Goal: Task Accomplishment & Management: Use online tool/utility

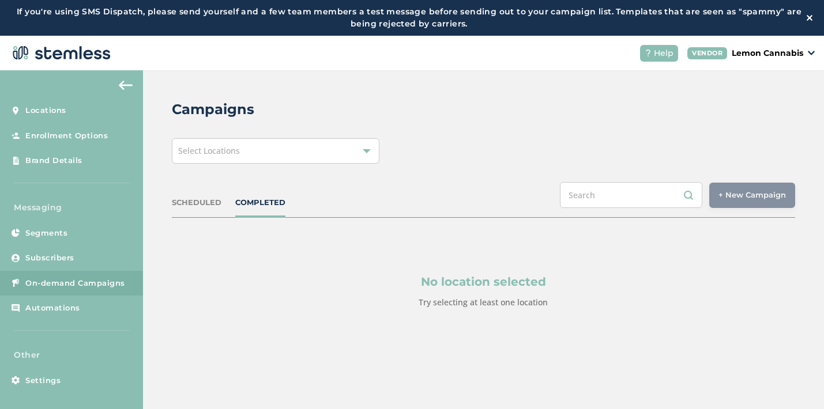
click at [279, 143] on div "Select Locations" at bounding box center [276, 150] width 208 height 25
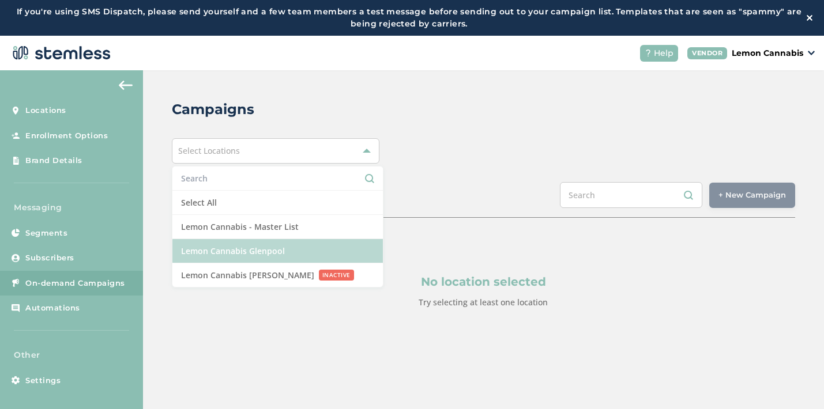
click at [252, 248] on li "Lemon Cannabis Glenpool" at bounding box center [277, 251] width 210 height 24
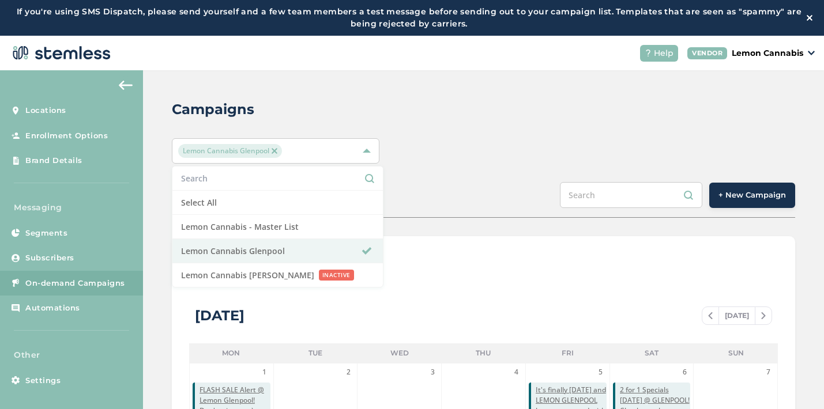
click at [733, 201] on button "+ New Campaign" at bounding box center [752, 195] width 86 height 25
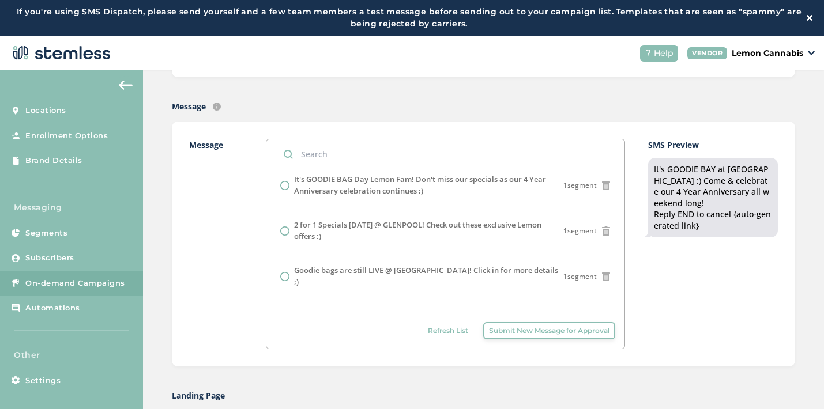
scroll to position [47, 0]
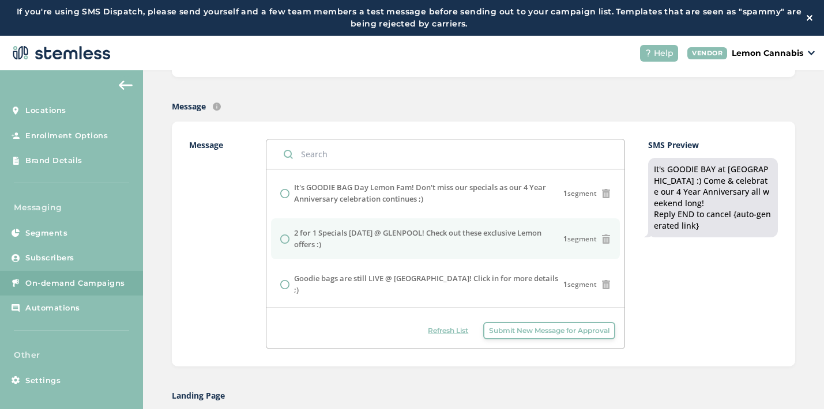
click at [488, 239] on label "2 for 1 Specials [DATE] @ GLENPOOL! Check out these exclusive Lemon offers :)" at bounding box center [429, 239] width 270 height 22
radio input "false"
radio input "true"
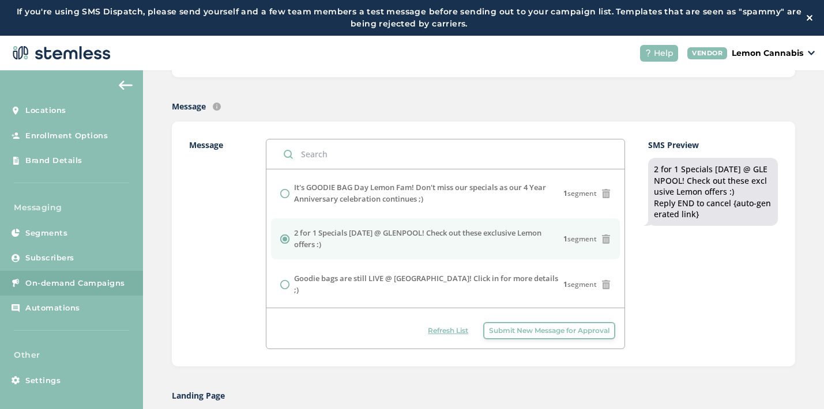
click at [673, 252] on div "SMS Preview 2 for 1 Specials [DATE] @ GLENPOOL! Check out these exclusive Lemon…" at bounding box center [713, 244] width 130 height 210
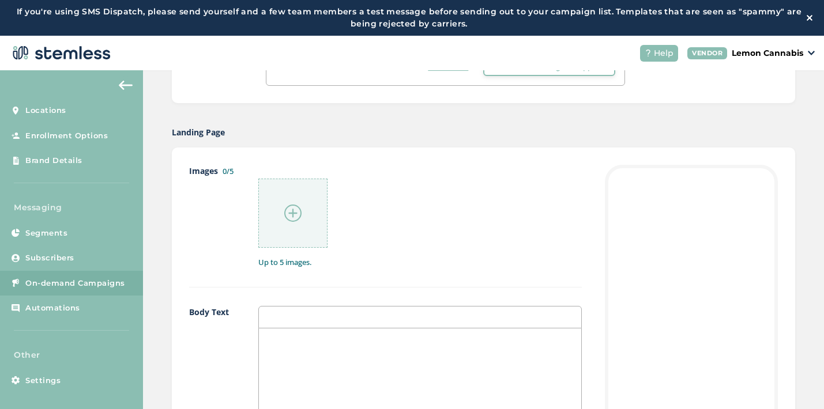
scroll to position [512, 0]
click at [292, 206] on img at bounding box center [292, 208] width 17 height 17
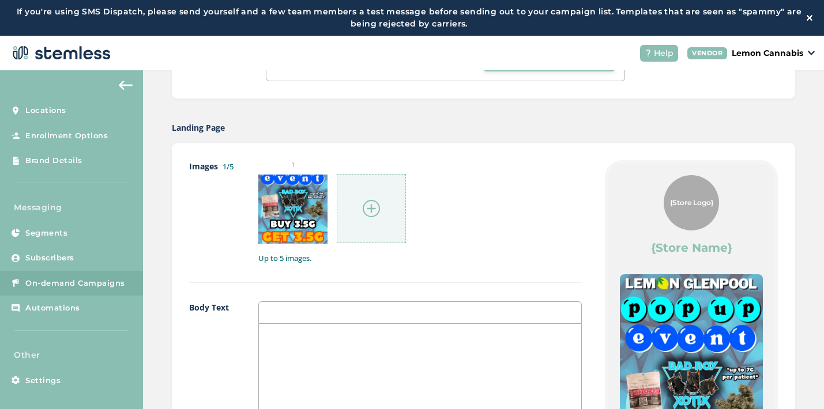
click at [363, 201] on img at bounding box center [371, 208] width 17 height 17
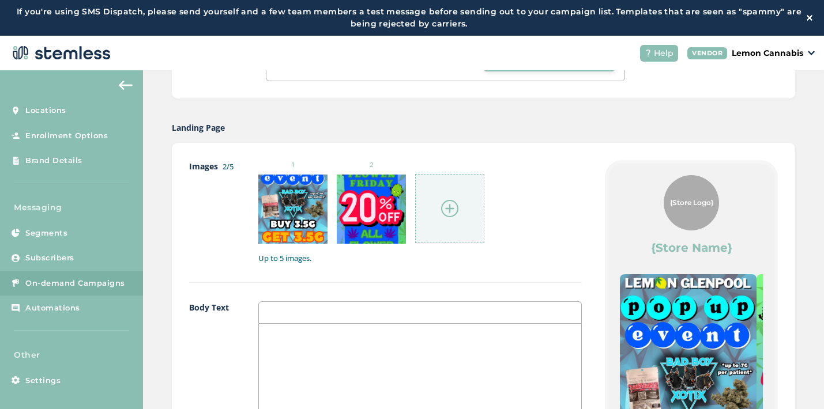
click at [446, 205] on img at bounding box center [449, 208] width 17 height 17
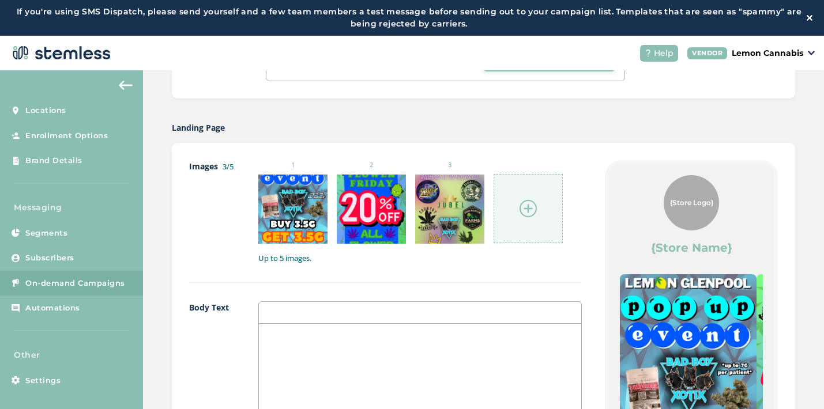
click at [538, 220] on div at bounding box center [527, 208] width 69 height 69
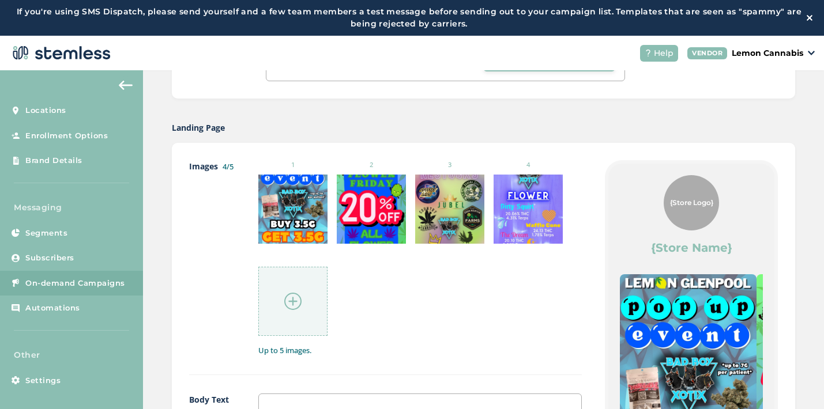
click at [294, 295] on img at bounding box center [292, 301] width 17 height 17
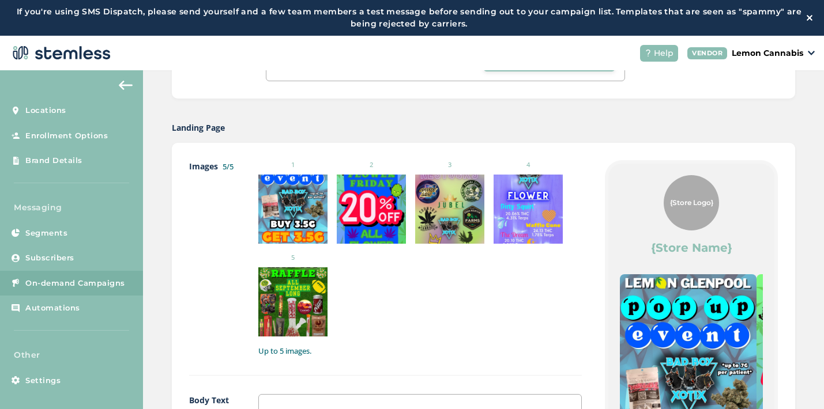
click at [427, 332] on ul "1 2 3 4 5" at bounding box center [419, 248] width 323 height 176
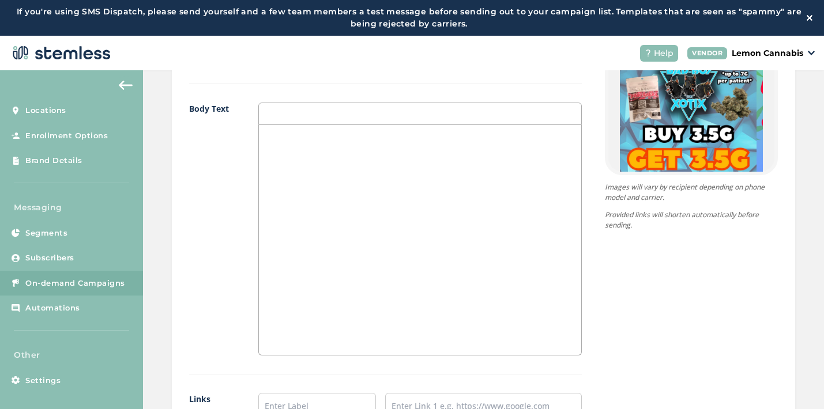
scroll to position [808, 0]
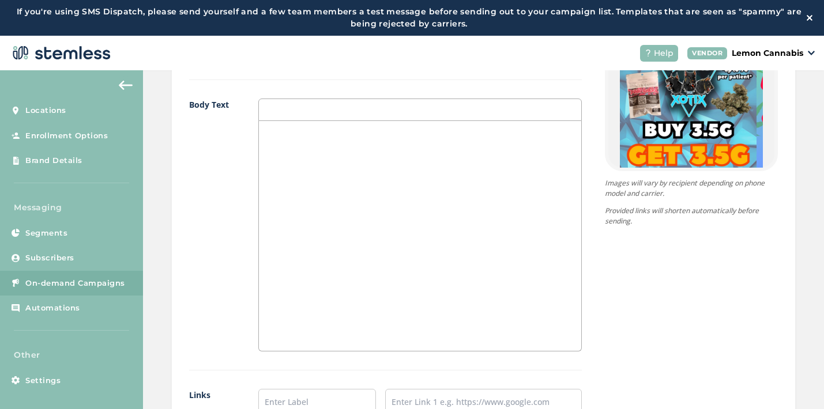
click at [306, 209] on div at bounding box center [420, 236] width 322 height 230
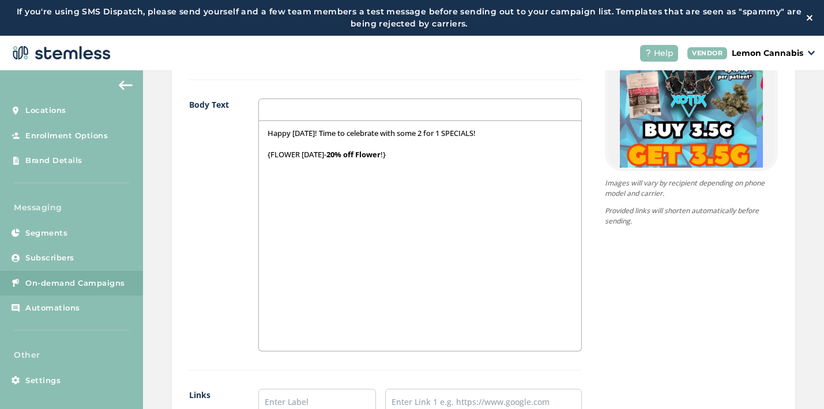
click at [673, 153] on img at bounding box center [688, 100] width 137 height 243
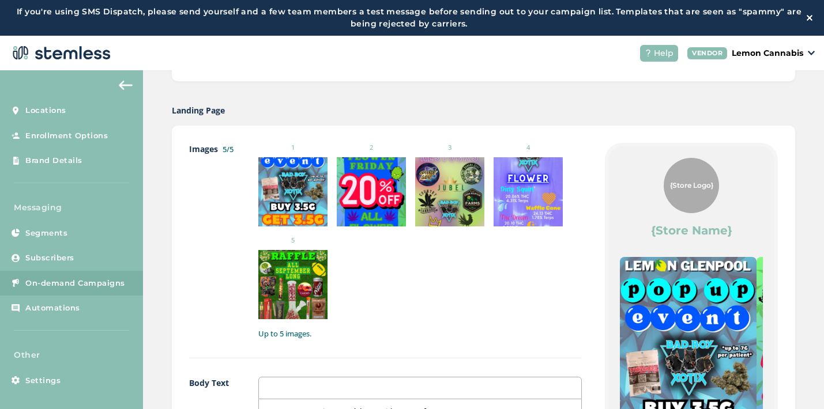
scroll to position [526, 0]
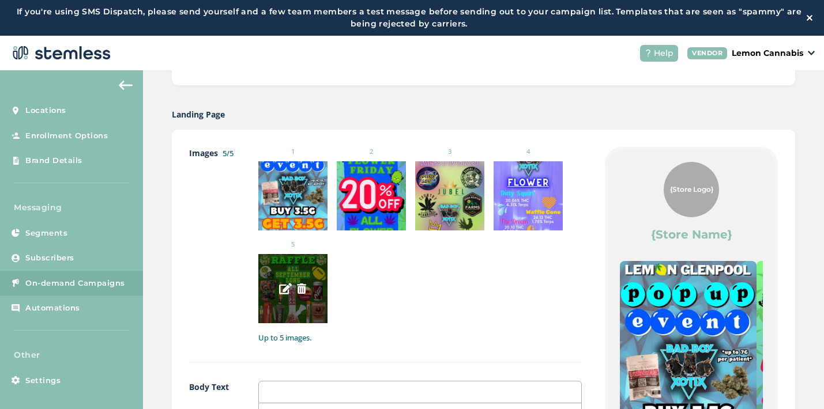
click at [301, 288] on img at bounding box center [301, 289] width 10 height 10
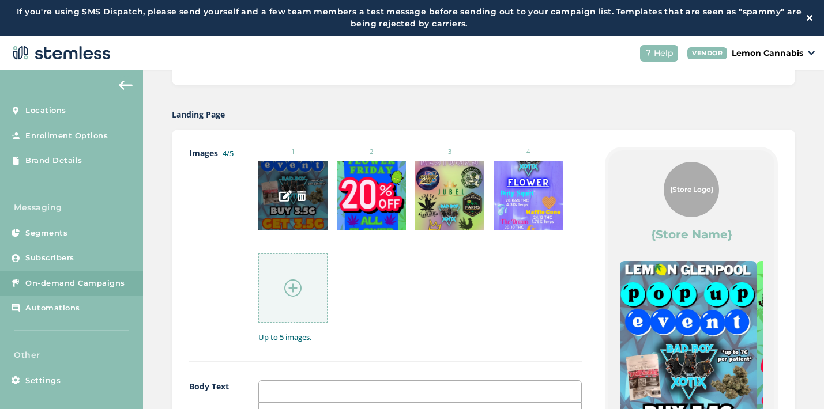
click at [302, 198] on img at bounding box center [301, 196] width 10 height 10
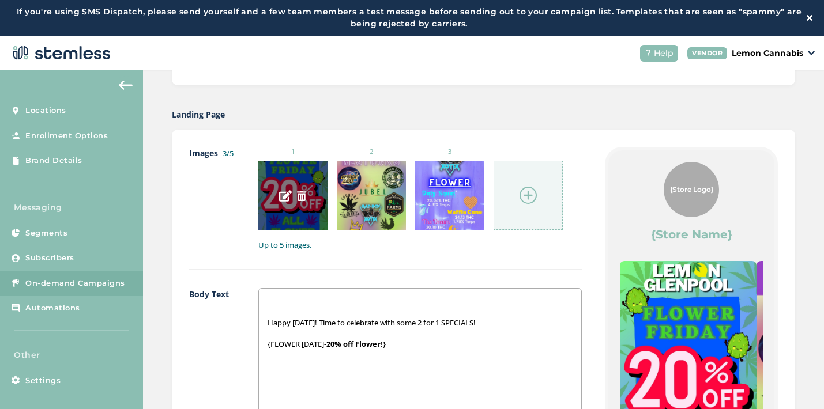
click at [302, 198] on img at bounding box center [301, 196] width 10 height 10
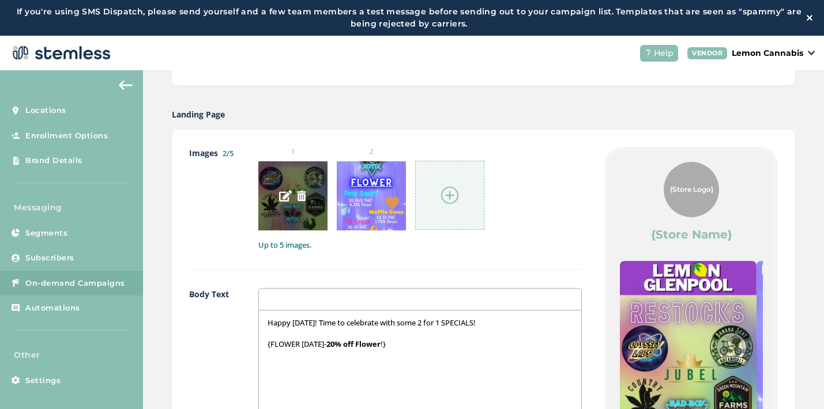
click at [302, 198] on img at bounding box center [301, 196] width 10 height 10
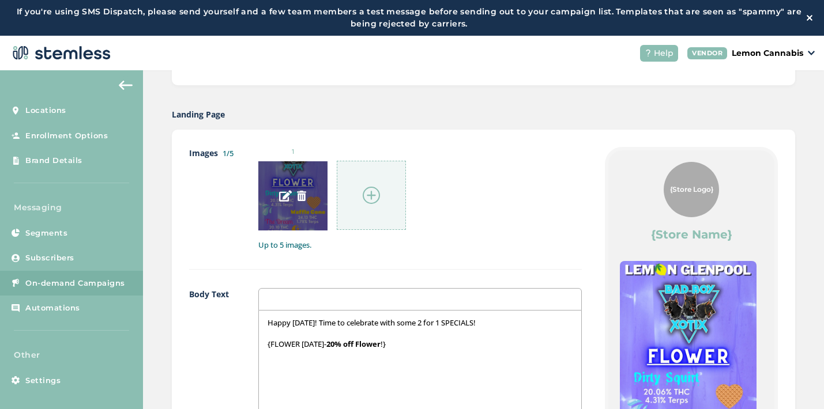
click at [302, 198] on img at bounding box center [301, 196] width 10 height 10
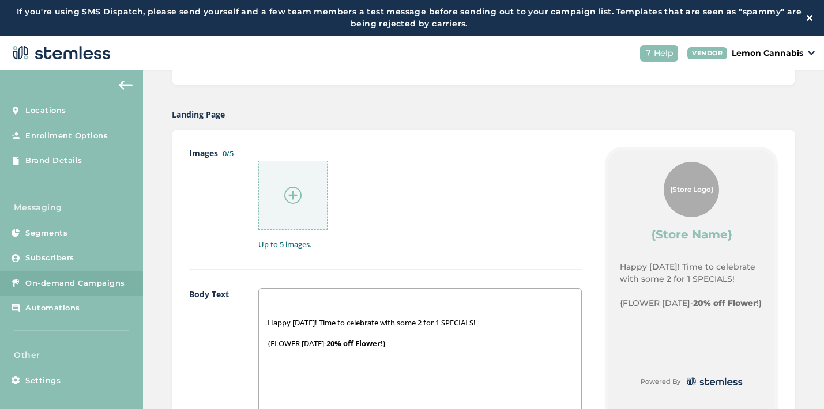
click at [291, 197] on img at bounding box center [292, 195] width 17 height 17
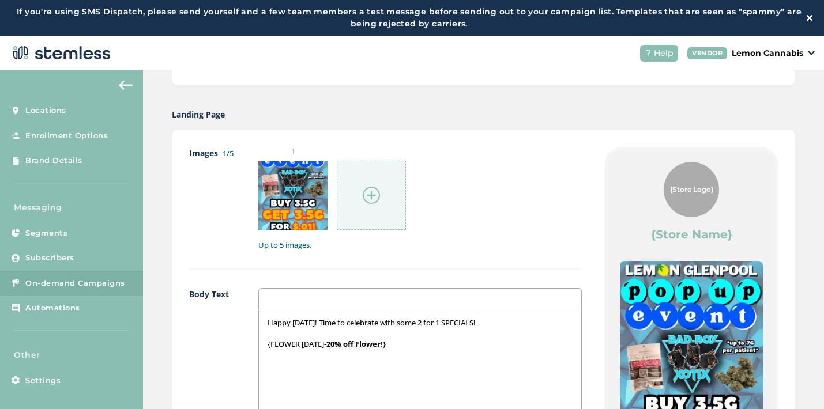
click at [364, 200] on img at bounding box center [371, 195] width 17 height 17
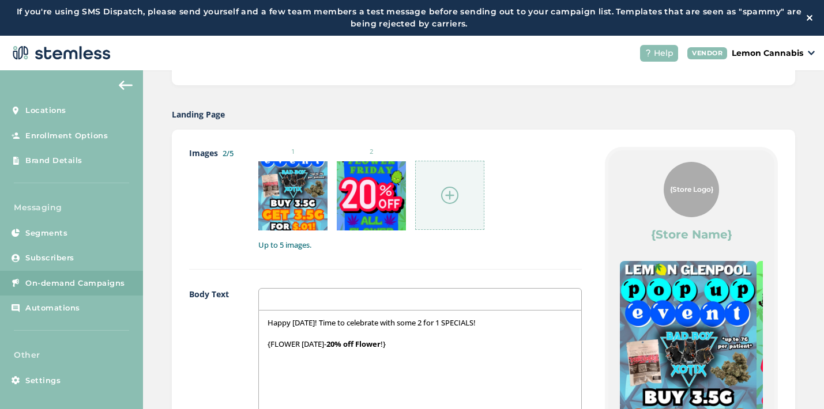
click at [447, 193] on img at bounding box center [449, 195] width 17 height 17
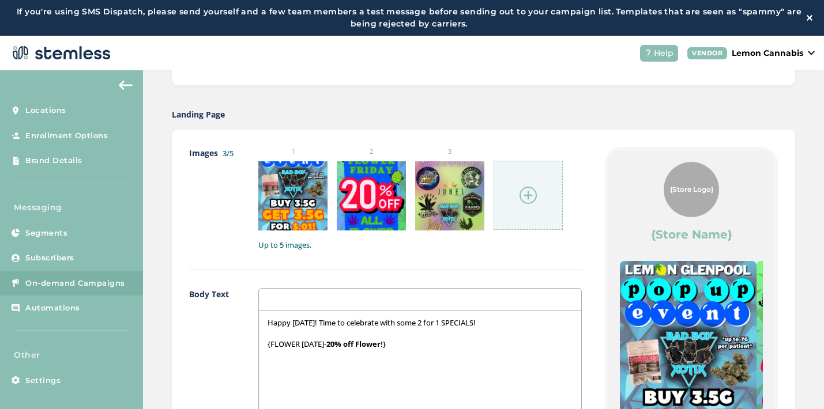
click at [520, 194] on img at bounding box center [527, 195] width 17 height 17
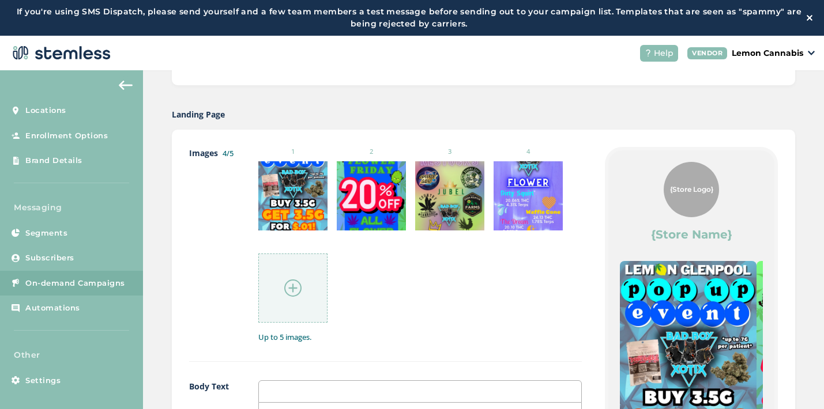
click at [316, 288] on div at bounding box center [292, 288] width 69 height 69
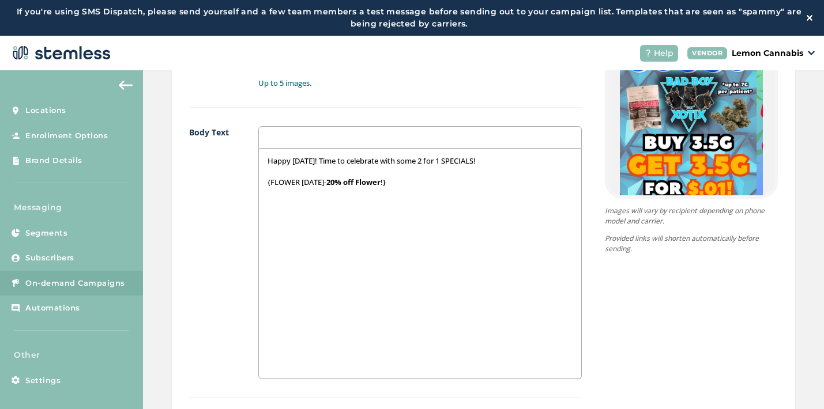
scroll to position [763, 0]
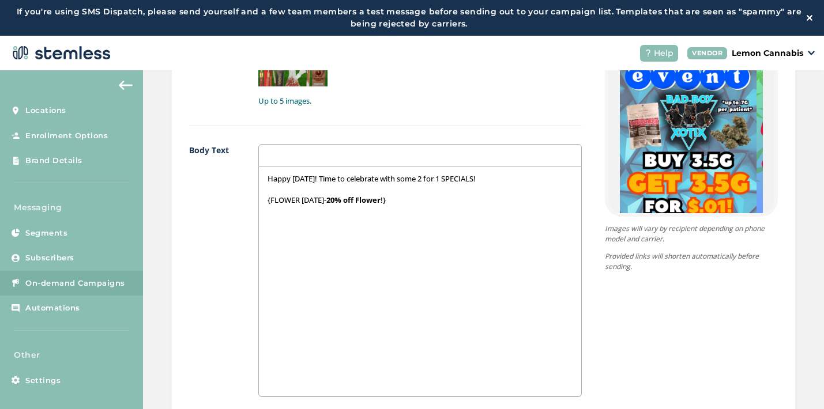
click at [379, 265] on div "Happy [DATE]! Time to celebrate with some 2 for 1 SPECIALS! {FLOWER [DATE]- 20%…" at bounding box center [420, 282] width 322 height 230
drag, startPoint x: 322, startPoint y: 221, endPoint x: 261, endPoint y: 221, distance: 61.1
click at [261, 221] on div "Happy [DATE]! Time to celebrate with some 2 for 1 SPECIALS! {FLOWER [DATE]- 20%…" at bounding box center [420, 282] width 322 height 230
click at [265, 222] on div "Happy [DATE]! Time to celebrate with some 2 for 1 SPECIALS! {FLOWER [DATE]- 20%…" at bounding box center [420, 282] width 322 height 230
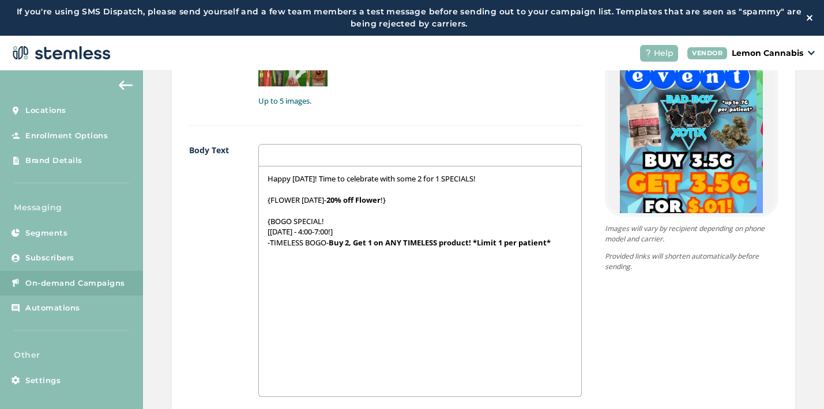
click at [331, 225] on p "{BOGO SPECIAL!" at bounding box center [419, 221] width 305 height 10
drag, startPoint x: 329, startPoint y: 221, endPoint x: 263, endPoint y: 221, distance: 66.3
click at [262, 221] on div "Happy [DATE]! Time to celebrate with some 2 for 1 SPECIALS! {FLOWER [DATE]- 20%…" at bounding box center [420, 282] width 322 height 230
drag, startPoint x: 340, startPoint y: 232, endPoint x: 261, endPoint y: 232, distance: 79.0
click at [261, 232] on div "Happy [DATE]! Time to celebrate with some 2 for 1 SPECIALS! {FLOWER [DATE]- 20%…" at bounding box center [420, 282] width 322 height 230
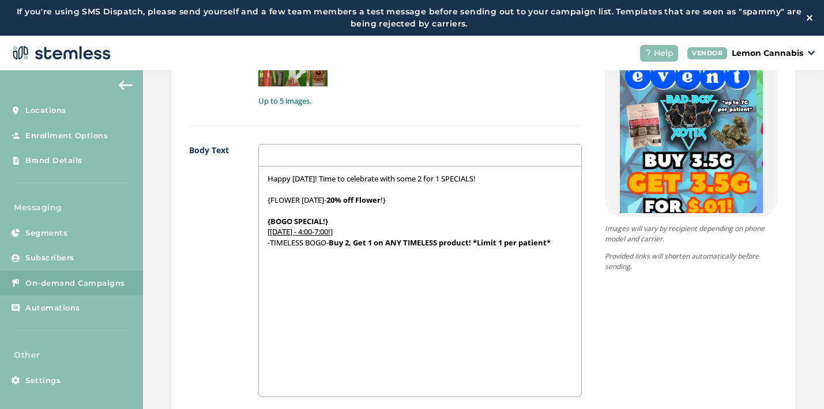
click at [300, 258] on div "Happy [DATE]! Time to celebrate with some 2 for 1 SPECIALS! {FLOWER [DATE]- 20%…" at bounding box center [420, 282] width 322 height 230
drag, startPoint x: 301, startPoint y: 246, endPoint x: 270, endPoint y: 244, distance: 31.2
click at [270, 244] on p "-TIMELESS BOGO- Buy 2, Get 1 on ANY TIMELESS product! *Limit 1 per patient*" at bounding box center [419, 242] width 305 height 10
click at [373, 243] on strong "Buy 2, Get 1 on ANY TIMELESS product! *Limit 1 per patient*" at bounding box center [460, 242] width 222 height 10
click at [407, 241] on strong "Buy 3.5G, Get 1 on ANY TIMELESS product! *Limit 1 per patient*" at bounding box center [408, 247] width 282 height 21
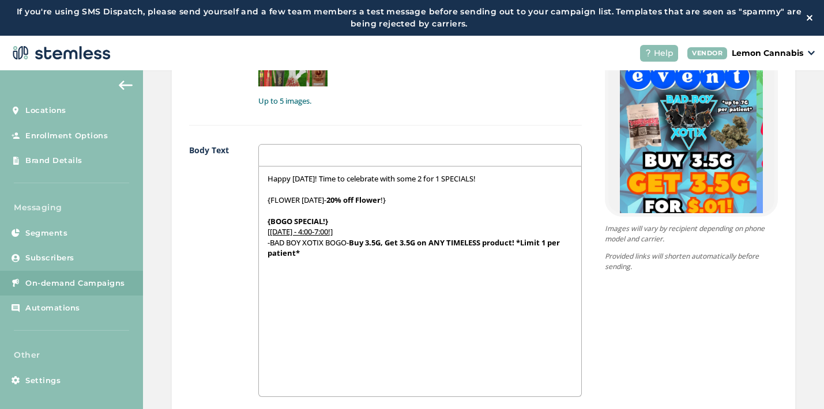
click at [424, 242] on strong "Buy 3.5G, Get 3.5G on ANY TIMELESS product! *Limit 1 per patient*" at bounding box center [414, 247] width 294 height 21
click at [517, 244] on strong "Buy 3.5G, Get 3.5G on ANY TIMELESS product! *Limit 1 per patient*" at bounding box center [414, 247] width 294 height 21
drag, startPoint x: 516, startPoint y: 242, endPoint x: 423, endPoint y: 244, distance: 93.4
click at [423, 244] on strong "Buy 3.5G, Get 3.5G on ANY TIMELESS product! *Limit 1 per patient*" at bounding box center [414, 247] width 294 height 21
click at [486, 244] on strong "Buy 3.5G, Get 3.5G for $0.01! *Limit 1 per patient*" at bounding box center [439, 242] width 181 height 10
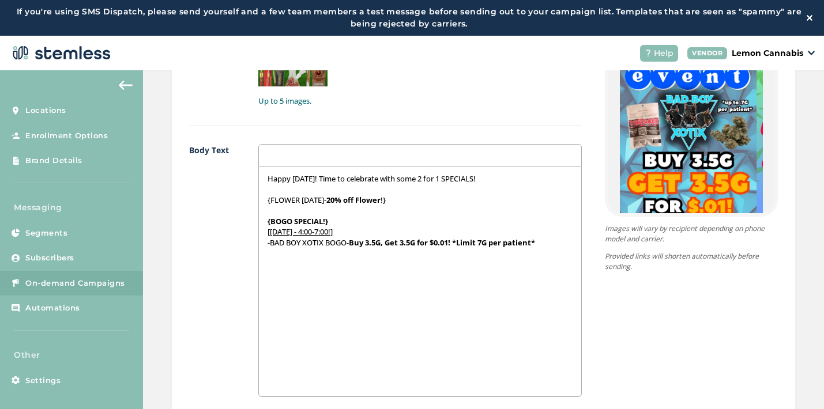
click at [459, 243] on strong "Buy 3.5G, Get 3.5G for $0.01! *Limit 7G per patient*" at bounding box center [442, 242] width 186 height 10
click at [270, 242] on p "-BAD BOY XOTIX BOGO- Buy 3.5G, Get 3.5G for $0.01!" at bounding box center [419, 242] width 305 height 10
drag, startPoint x: 270, startPoint y: 242, endPoint x: 323, endPoint y: 244, distance: 53.1
click at [323, 244] on p "-BAD BOY XOTIX BOGO- Buy 3.5G, Get 3.5G for $0.01!" at bounding box center [419, 242] width 305 height 10
click at [361, 254] on p "*Limit 7G per patient*" at bounding box center [419, 253] width 305 height 10
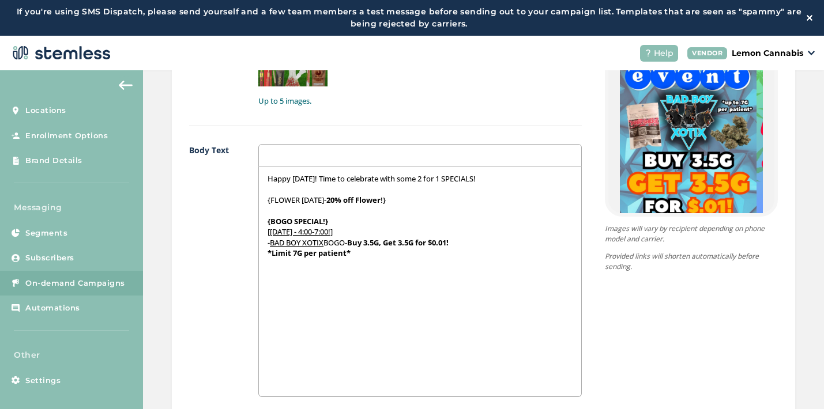
click at [356, 243] on strong "Buy 3.5G, Get 3.5G for $0.01!" at bounding box center [397, 242] width 101 height 10
drag, startPoint x: 354, startPoint y: 243, endPoint x: 383, endPoint y: 244, distance: 28.8
click at [383, 244] on strong "Buy 3.5G, Get 3.5G for $0.01!" at bounding box center [397, 242] width 101 height 10
drag, startPoint x: 353, startPoint y: 242, endPoint x: 387, endPoint y: 246, distance: 33.7
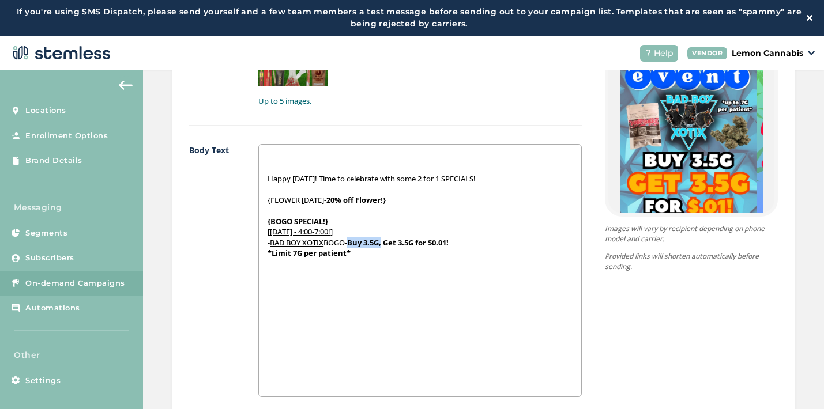
click at [387, 246] on strong "Buy 3.5G, Get 3.5G for $0.01!" at bounding box center [397, 242] width 101 height 10
click at [406, 269] on div "Happy [DATE]! Time to celebrate with some 2 for 1 SPECIALS! {FLOWER [DATE]- 20%…" at bounding box center [420, 282] width 322 height 230
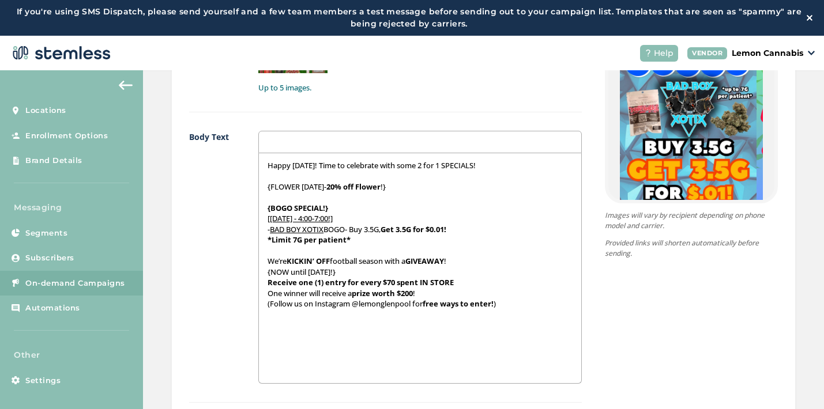
click at [270, 272] on p "{NOW until [DATE]!}" at bounding box center [419, 272] width 305 height 10
drag, startPoint x: 270, startPoint y: 271, endPoint x: 367, endPoint y: 268, distance: 96.9
click at [367, 268] on p "{NOW until [DATE]!}" at bounding box center [419, 272] width 305 height 10
drag, startPoint x: 269, startPoint y: 294, endPoint x: 307, endPoint y: 295, distance: 38.6
click at [307, 295] on p "One winner will receive a prize worth $200 !" at bounding box center [419, 293] width 305 height 10
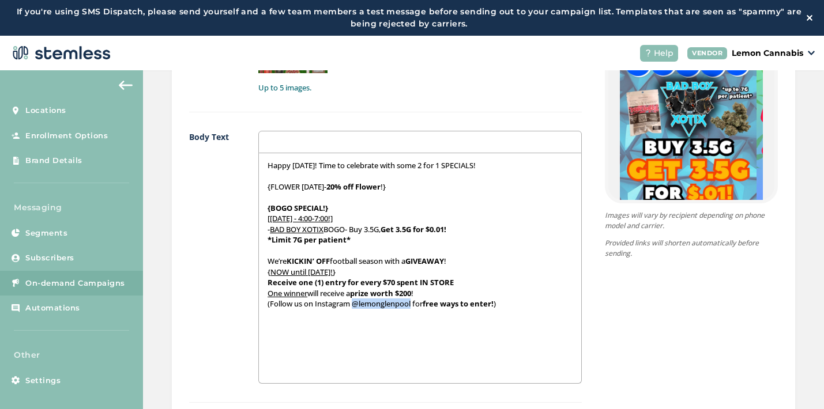
drag, startPoint x: 354, startPoint y: 308, endPoint x: 413, endPoint y: 308, distance: 58.8
click at [413, 308] on p "(Follow us on Instagram @lemonglenpool for free ways to enter! )" at bounding box center [419, 304] width 305 height 10
click at [516, 306] on p "(Follow us on Instagram @lemonglenpool for free ways to enter! )" at bounding box center [419, 304] width 305 height 10
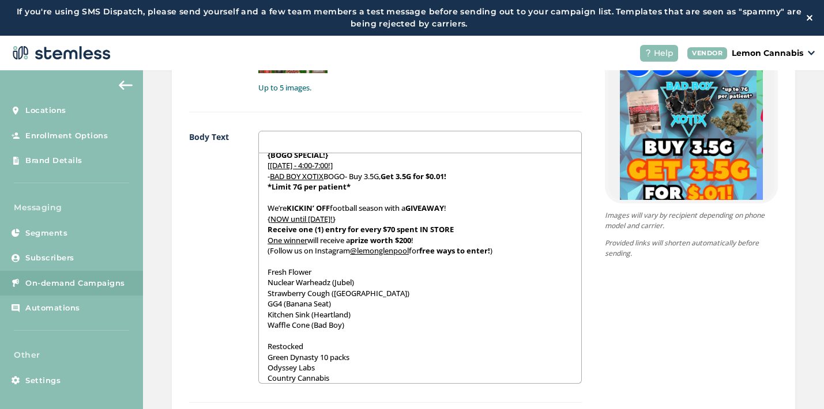
click at [266, 269] on div "Happy [DATE]! Time to celebrate with some 2 for 1 SPECIALS! {FLOWER [DATE]- 20%…" at bounding box center [420, 268] width 322 height 230
click at [330, 271] on p "{Fresh Flower" at bounding box center [419, 272] width 305 height 10
click at [264, 346] on div "Happy [DATE]! Time to celebrate with some 2 for 1 SPECIALS! {FLOWER [DATE]- 20%…" at bounding box center [420, 268] width 322 height 230
click at [310, 347] on p "{Restocked" at bounding box center [419, 346] width 305 height 10
click at [267, 284] on p "Nuclear Warheadz (Jubel)" at bounding box center [419, 282] width 305 height 10
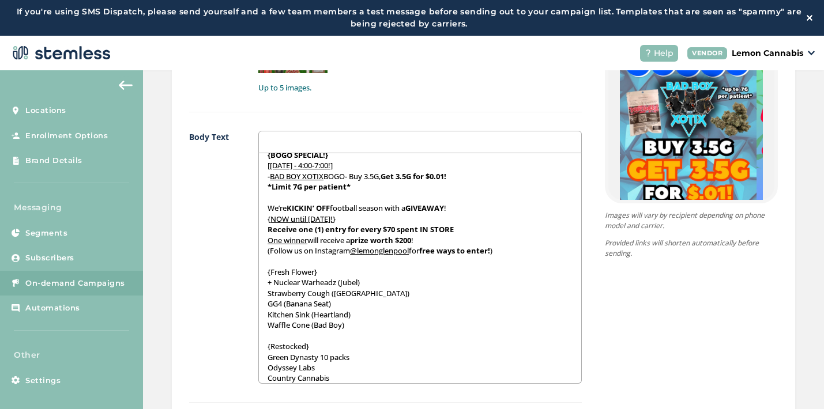
click at [265, 296] on div "Happy [DATE]! Time to celebrate with some 2 for 1 SPECIALS! {FLOWER [DATE]- 20%…" at bounding box center [420, 268] width 322 height 230
click at [263, 305] on div "Happy [DATE]! Time to celebrate with some 2 for 1 SPECIALS! {FLOWER [DATE]- 20%…" at bounding box center [420, 268] width 322 height 230
click at [262, 319] on div "Happy [DATE]! Time to celebrate with some 2 for 1 SPECIALS! {FLOWER [DATE]- 20%…" at bounding box center [420, 268] width 322 height 230
click at [263, 325] on div "Happy [DATE]! Time to celebrate with some 2 for 1 SPECIALS! {FLOWER [DATE]- 20%…" at bounding box center [420, 268] width 322 height 230
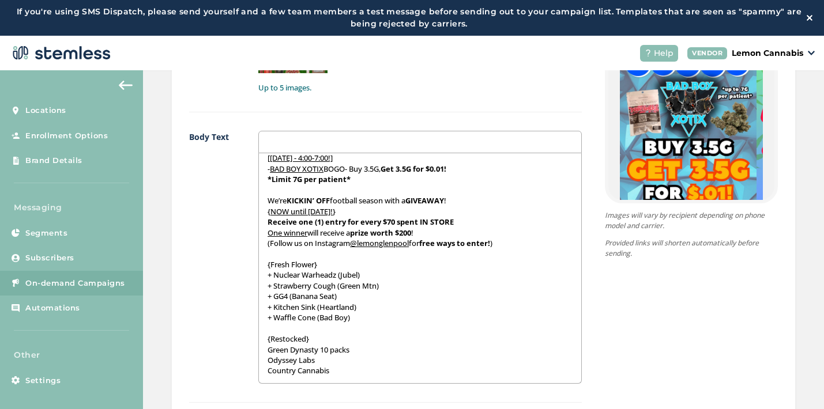
click at [263, 351] on div "Happy [DATE]! Time to celebrate with some 2 for 1 SPECIALS! {FLOWER [DATE]- 20%…" at bounding box center [420, 268] width 322 height 230
click at [264, 356] on div "Happy [DATE]! Time to celebrate with some 2 for 1 SPECIALS! {FLOWER [DATE]- 20%…" at bounding box center [420, 268] width 322 height 230
click at [265, 369] on div "Happy [DATE]! Time to celebrate with some 2 for 1 SPECIALS! {FLOWER [DATE]- 20%…" at bounding box center [420, 268] width 322 height 230
click at [358, 373] on p "+ Country Cannabis" at bounding box center [419, 370] width 305 height 10
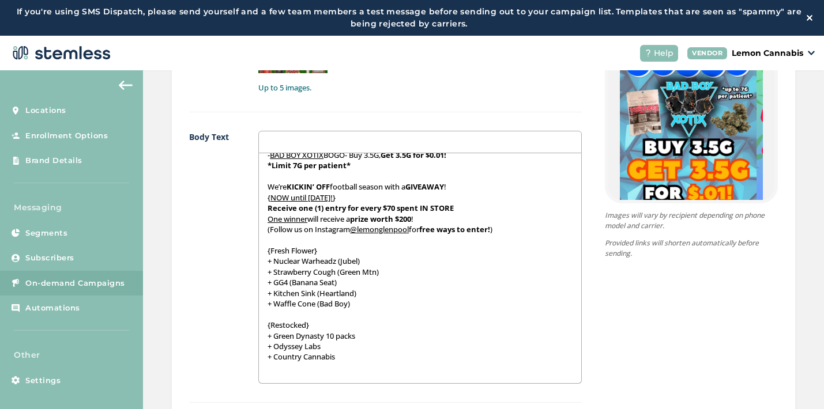
scroll to position [74, 0]
drag, startPoint x: 314, startPoint y: 326, endPoint x: 262, endPoint y: 326, distance: 52.5
click at [262, 326] on div "Happy [DATE]! Time to celebrate with some 2 for 1 SPECIALS! {FLOWER [DATE]- 20%…" at bounding box center [420, 268] width 322 height 230
drag, startPoint x: 329, startPoint y: 250, endPoint x: 262, endPoint y: 246, distance: 66.4
click at [262, 246] on div "Happy [DATE]! Time to celebrate with some 2 for 1 SPECIALS! {FLOWER [DATE]- 20%…" at bounding box center [420, 268] width 322 height 230
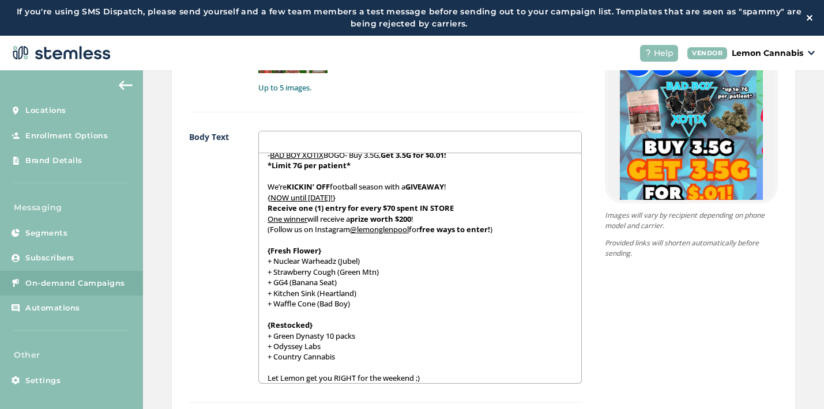
click at [353, 249] on p "{Fresh Flower}" at bounding box center [419, 251] width 305 height 10
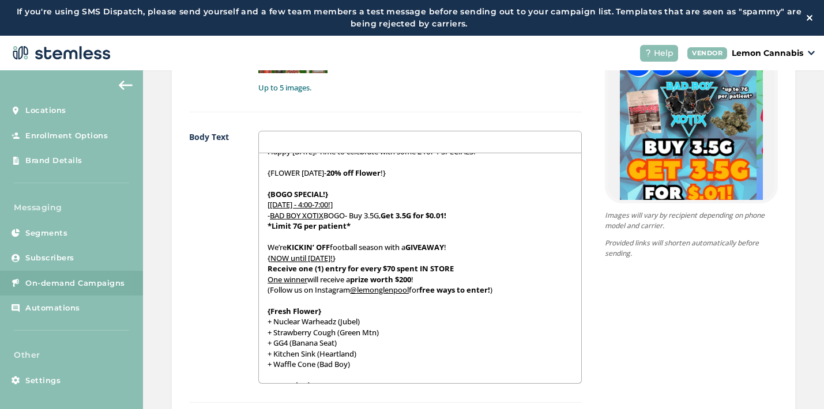
scroll to position [0, 0]
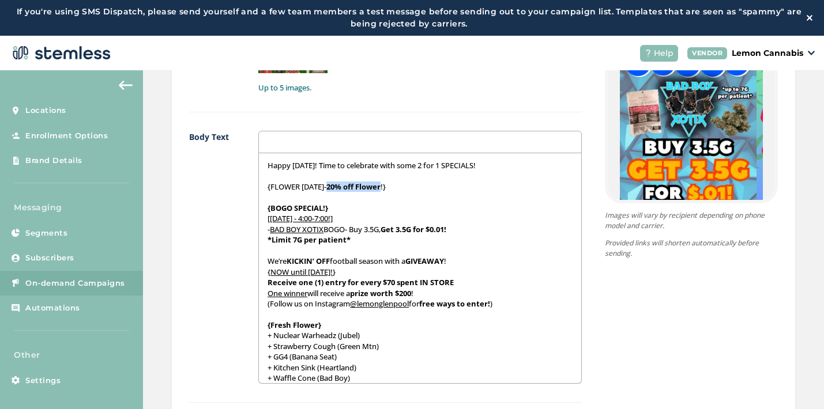
drag, startPoint x: 332, startPoint y: 185, endPoint x: 384, endPoint y: 186, distance: 52.5
click at [380, 186] on strong "20% off Flower" at bounding box center [353, 187] width 54 height 10
click at [444, 204] on p "{BOGO SPECIAL!}" at bounding box center [419, 208] width 305 height 10
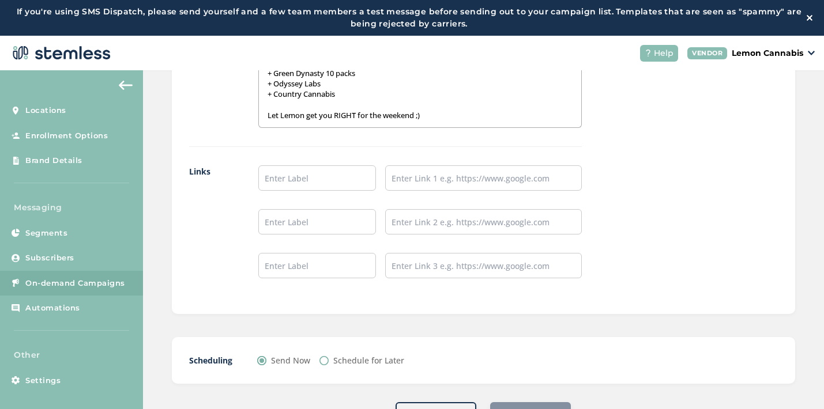
scroll to position [1043, 0]
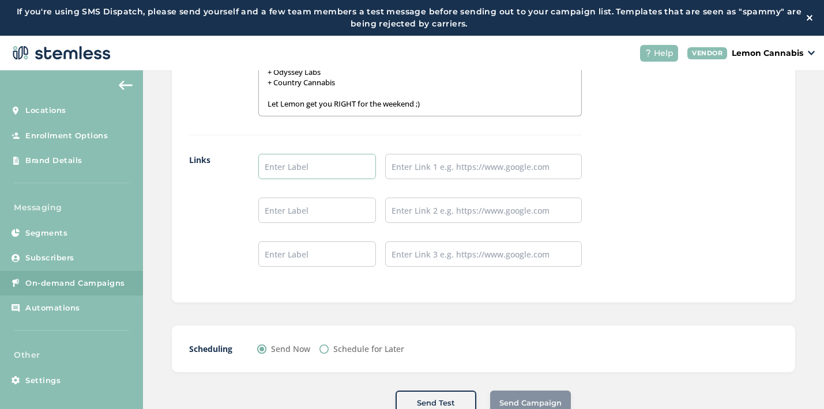
click at [311, 174] on input "text" at bounding box center [317, 166] width 118 height 25
type input "Place an Order!"
click at [331, 208] on input "text" at bounding box center [317, 210] width 118 height 25
type input "Leave a Review!"
click at [331, 250] on input "text" at bounding box center [317, 254] width 118 height 25
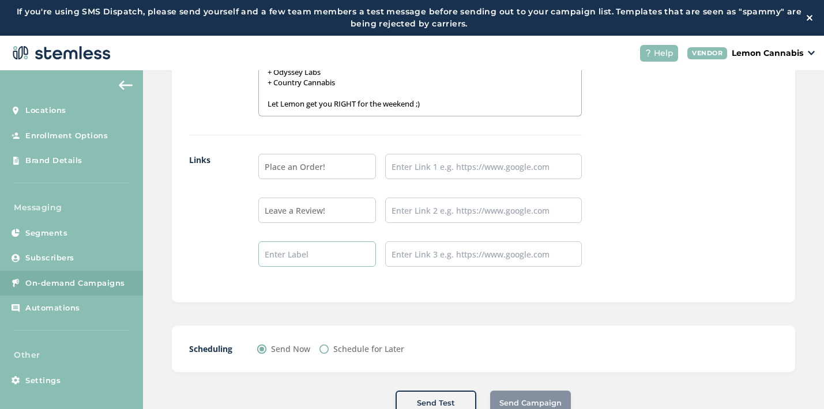
type input "Follow our IG!"
click at [419, 154] on input "text" at bounding box center [483, 166] width 197 height 25
type input "[URL][DOMAIN_NAME]"
click at [466, 212] on input "text" at bounding box center [483, 210] width 197 height 25
type input "[URL][DOMAIN_NAME]"
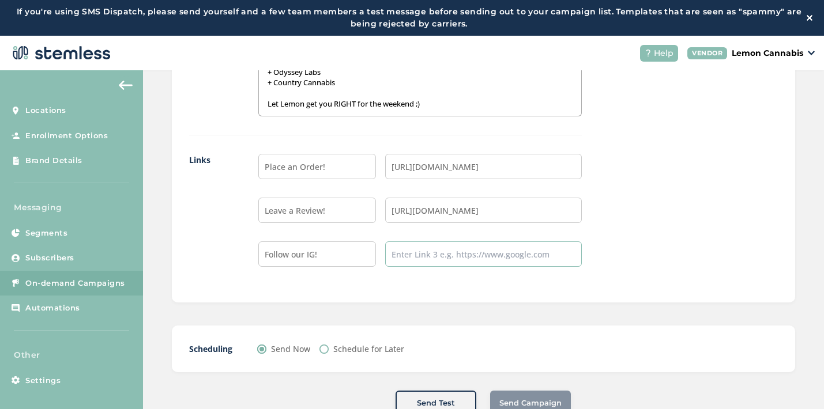
click at [476, 252] on input "text" at bounding box center [483, 254] width 197 height 25
type input "[URL][DOMAIN_NAME]"
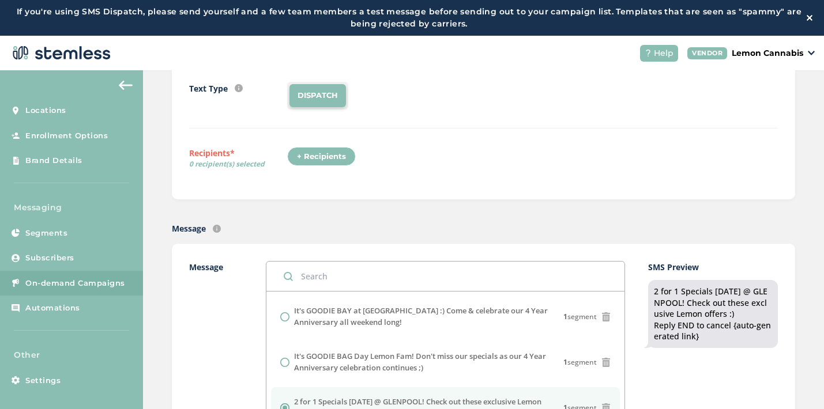
scroll to position [130, 0]
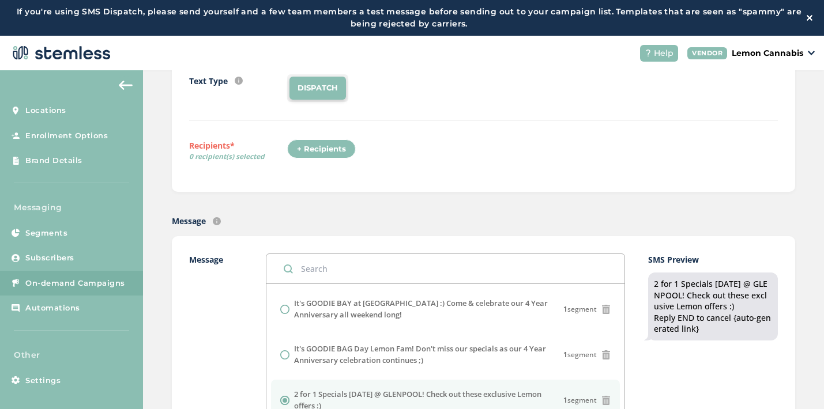
click at [314, 154] on div "+ Recipients" at bounding box center [321, 149] width 69 height 20
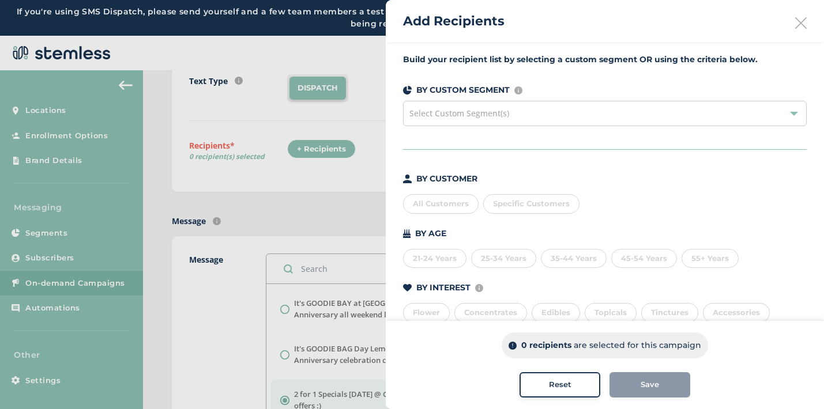
scroll to position [129, 0]
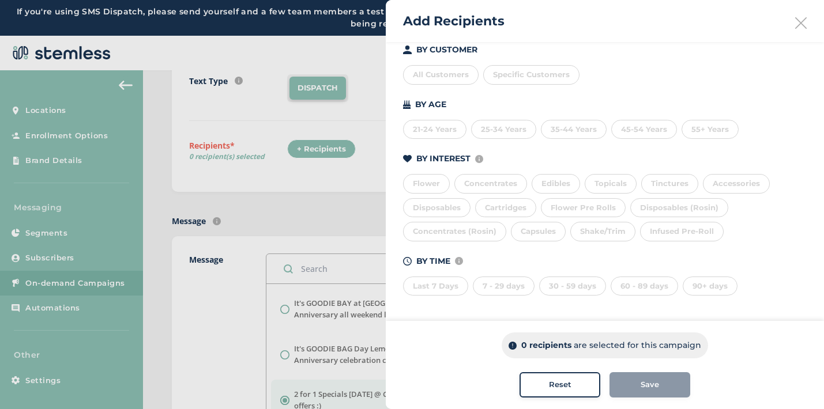
click at [436, 289] on div "Last 7 Days" at bounding box center [435, 287] width 65 height 20
click at [489, 291] on div "7 - 29 days" at bounding box center [504, 287] width 62 height 20
click at [556, 286] on div "30 - 59 days" at bounding box center [572, 287] width 67 height 20
click at [628, 283] on div "60 - 89 days" at bounding box center [643, 287] width 67 height 20
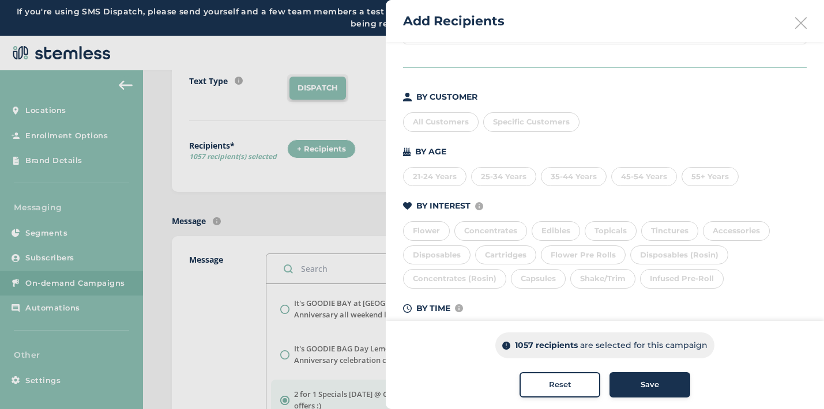
scroll to position [0, 0]
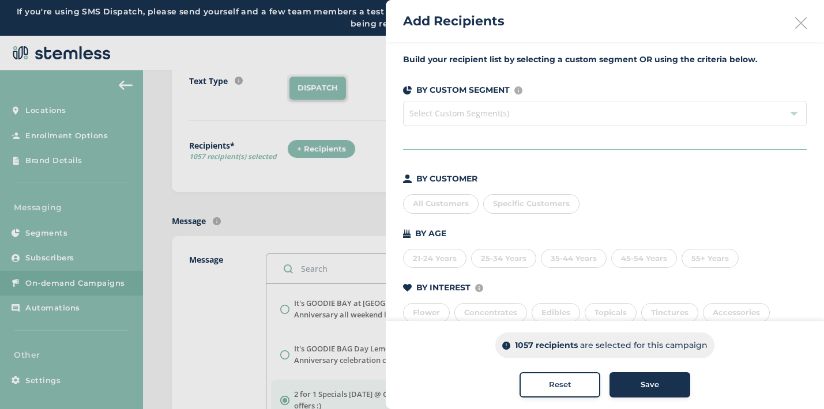
click at [512, 207] on span "Specific Customers" at bounding box center [531, 203] width 77 height 9
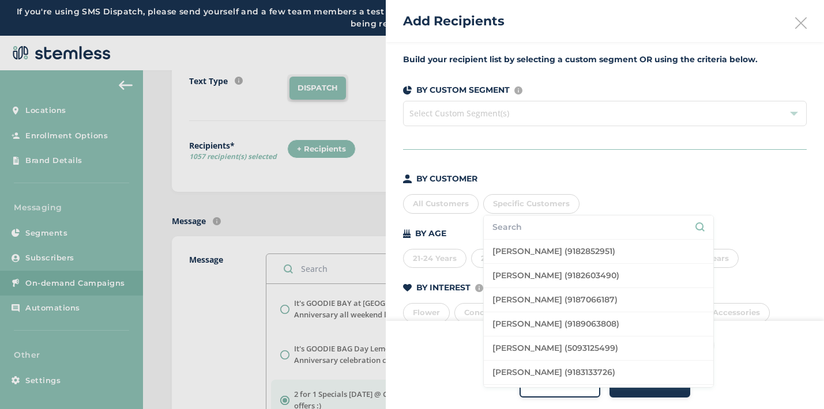
click at [515, 225] on input "text" at bounding box center [598, 227] width 212 height 12
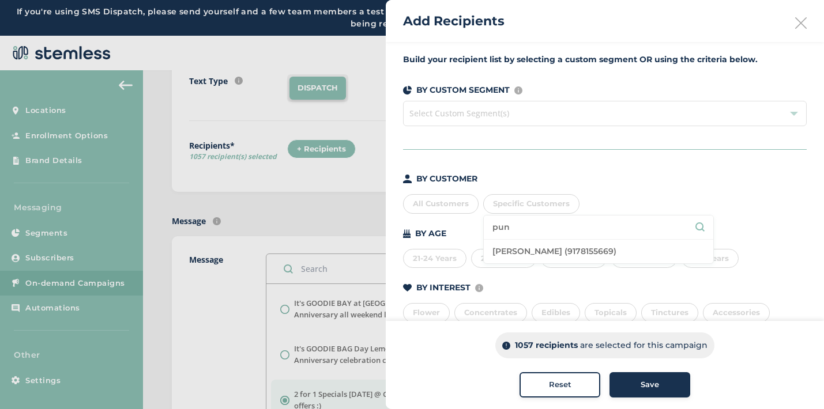
click at [531, 247] on li "[PERSON_NAME] (9178155669)" at bounding box center [598, 252] width 229 height 24
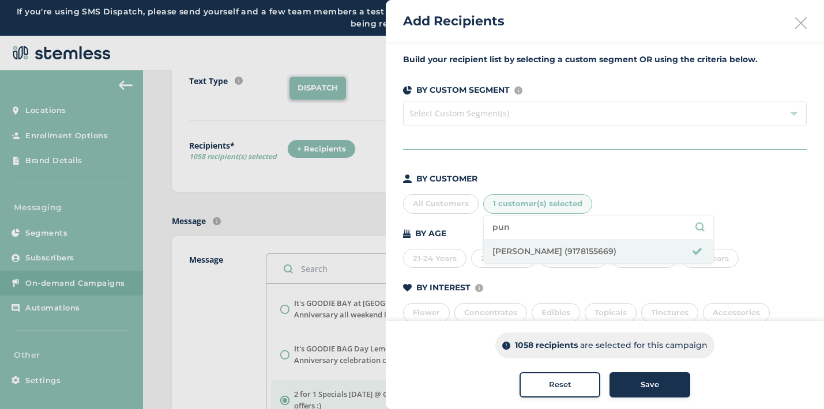
click at [510, 226] on input "pun" at bounding box center [598, 227] width 212 height 12
type input "p"
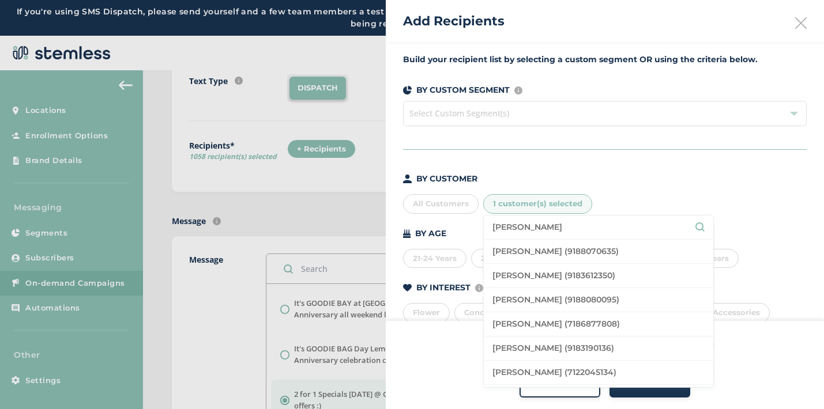
type input "[PERSON_NAME]"
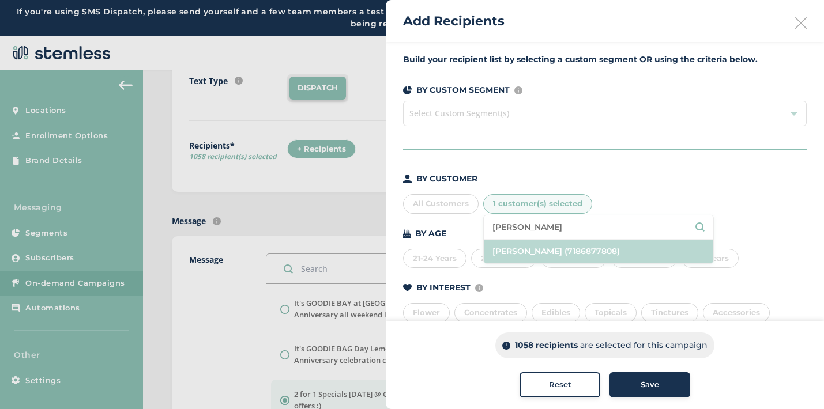
click at [552, 258] on li "[PERSON_NAME] (7186877808)" at bounding box center [598, 252] width 229 height 24
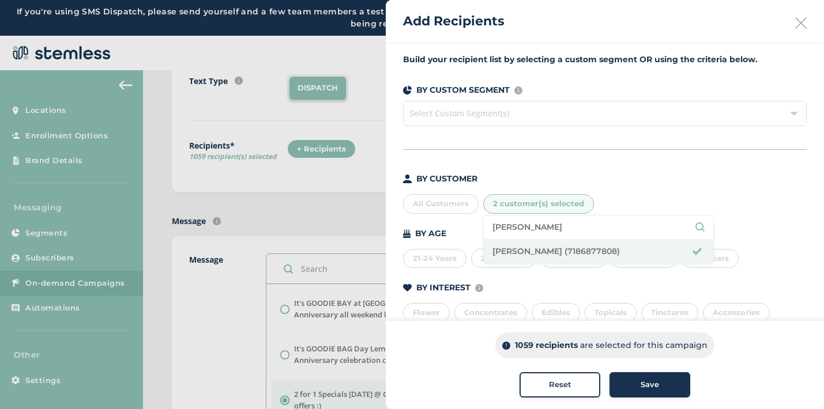
drag, startPoint x: 516, startPoint y: 226, endPoint x: 476, endPoint y: 226, distance: 40.3
click at [476, 226] on div "BY CUSTOMER All Customers 2 customer(s) selected [PERSON_NAME] [PERSON_NAME] (7…" at bounding box center [604, 299] width 403 height 252
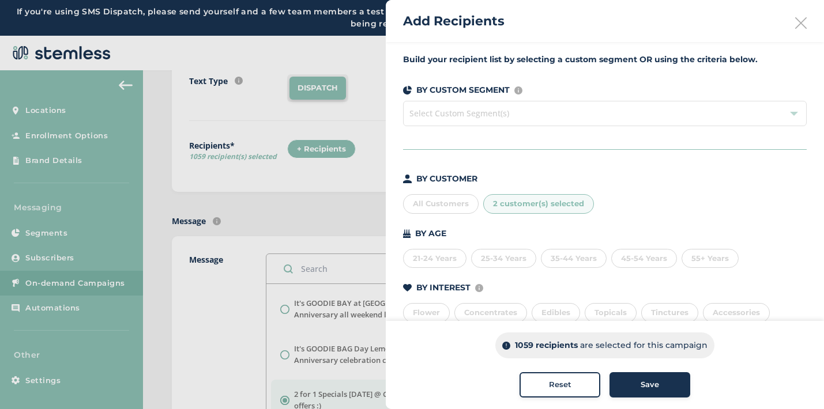
click at [510, 211] on div "2 customer(s) selected" at bounding box center [538, 204] width 111 height 20
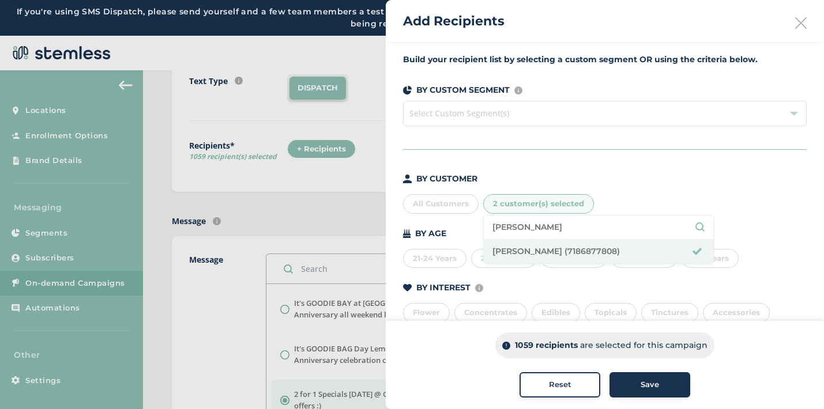
click at [510, 231] on input "[PERSON_NAME]" at bounding box center [598, 227] width 212 height 12
type input "[PERSON_NAME]"
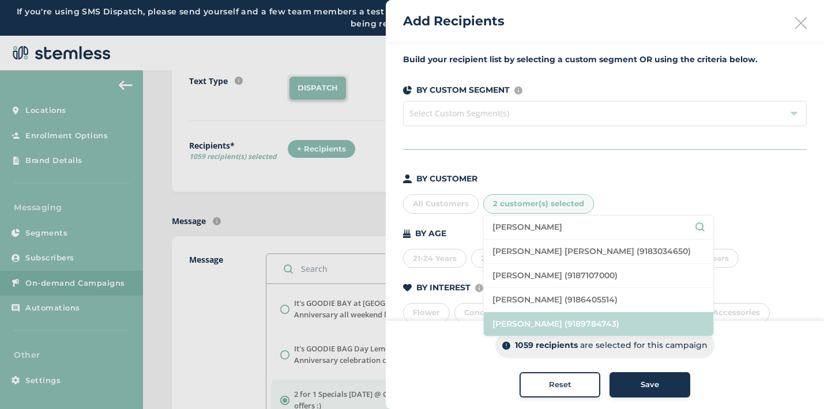
click at [537, 318] on li "[PERSON_NAME] (9189784743)" at bounding box center [598, 324] width 229 height 24
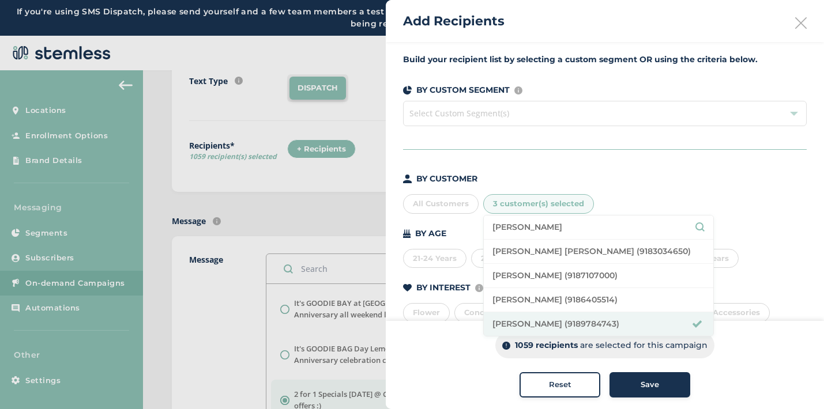
drag, startPoint x: 527, startPoint y: 226, endPoint x: 480, endPoint y: 226, distance: 47.3
click at [478, 226] on div "BY CUSTOMER All Customers 3 customer(s) selected [PERSON_NAME] [PERSON_NAME] (9…" at bounding box center [604, 299] width 403 height 252
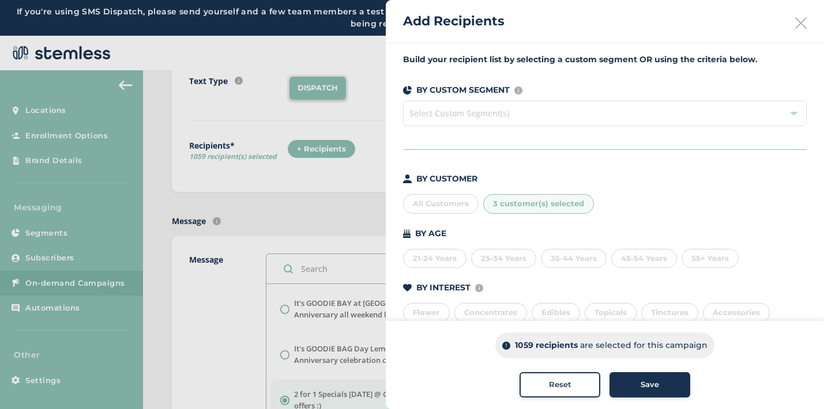
click at [503, 208] on span "3 customer(s) selected" at bounding box center [538, 203] width 91 height 9
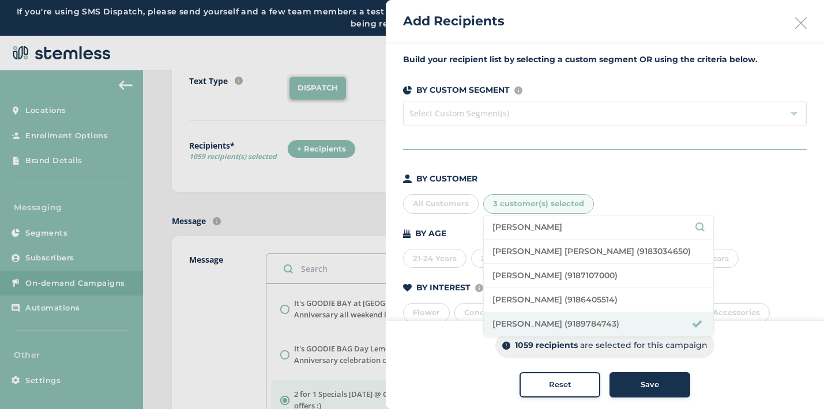
click at [504, 228] on input "[PERSON_NAME]" at bounding box center [598, 227] width 212 height 12
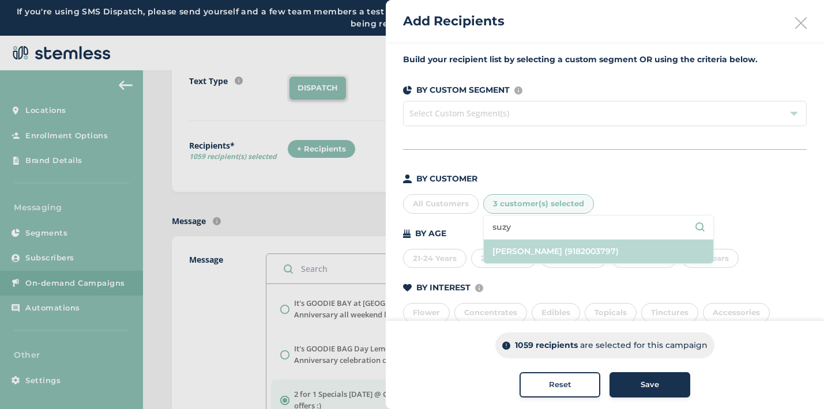
click at [533, 252] on li "[PERSON_NAME] (9182003797)" at bounding box center [598, 252] width 229 height 24
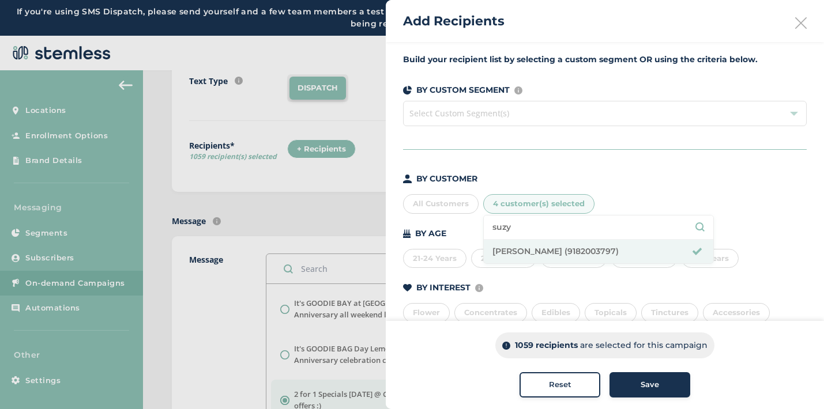
drag, startPoint x: 510, startPoint y: 227, endPoint x: 486, endPoint y: 227, distance: 23.1
click at [486, 227] on li "suzy" at bounding box center [598, 228] width 229 height 24
type input "[PERSON_NAME]"
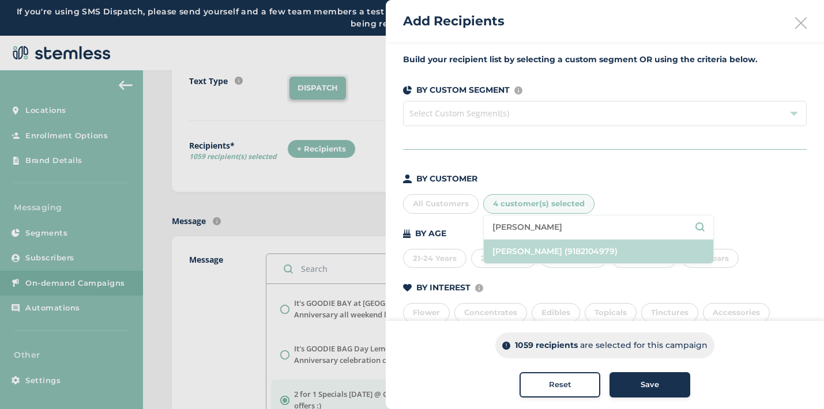
click at [525, 255] on li "[PERSON_NAME] (9182104979)" at bounding box center [598, 252] width 229 height 24
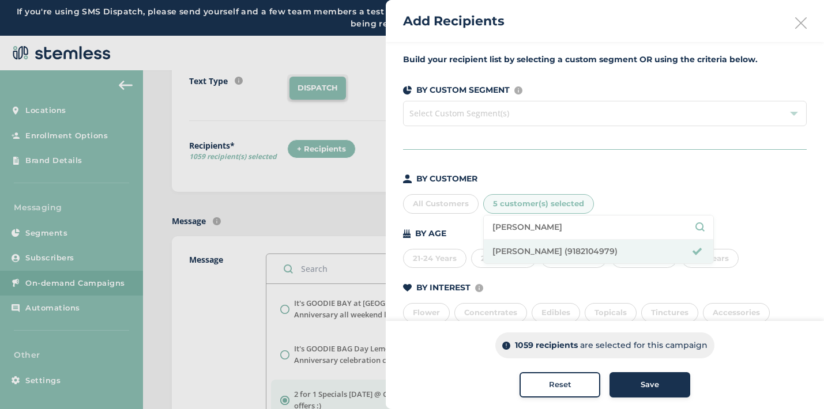
drag, startPoint x: 542, startPoint y: 228, endPoint x: 479, endPoint y: 228, distance: 62.8
click at [479, 228] on div "BY CUSTOMER All Customers 5 customer(s) selected [PERSON_NAME] [PERSON_NAME] (9…" at bounding box center [604, 299] width 403 height 252
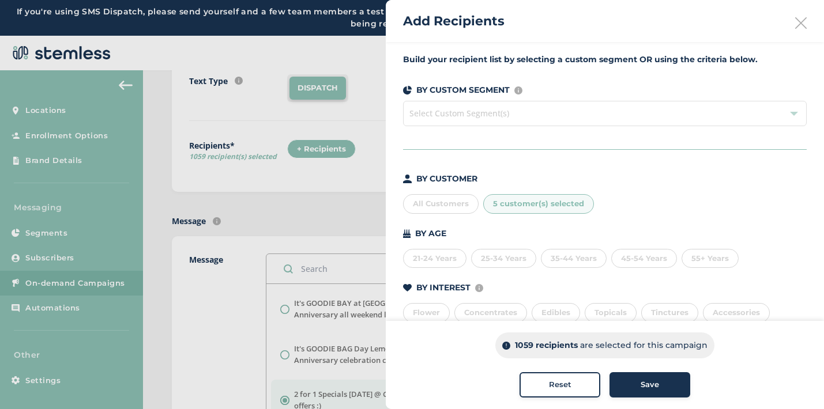
click at [515, 208] on span "5 customer(s) selected" at bounding box center [538, 203] width 91 height 9
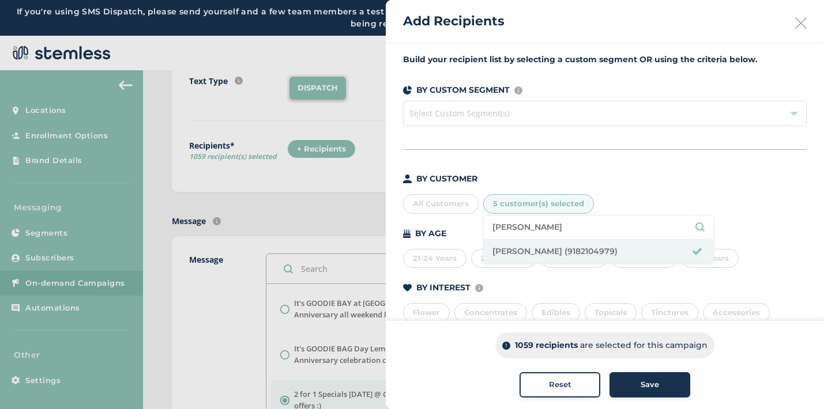
click at [517, 227] on input "[PERSON_NAME]" at bounding box center [598, 227] width 212 height 12
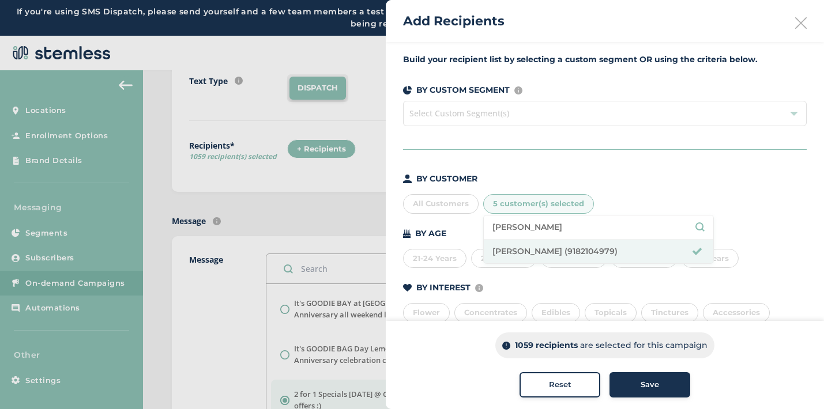
type input "[PERSON_NAME]"
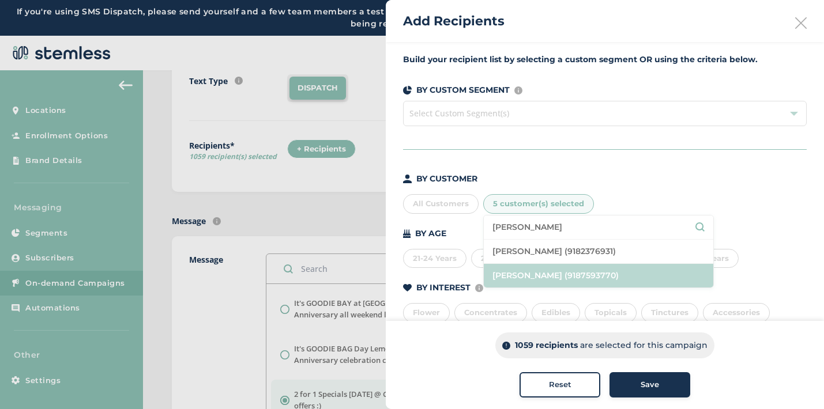
click at [530, 273] on li "[PERSON_NAME] (9187593770)" at bounding box center [598, 276] width 229 height 24
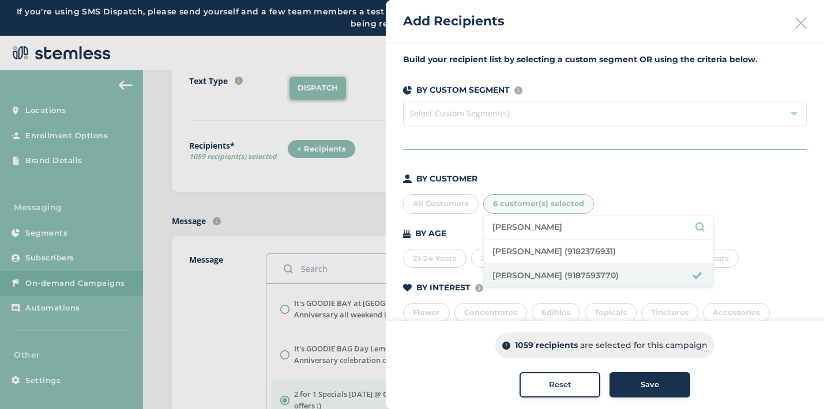
click at [633, 198] on div "All Customers 6 customer(s) selected [PERSON_NAME] [PERSON_NAME] (9182376931) […" at bounding box center [604, 202] width 403 height 24
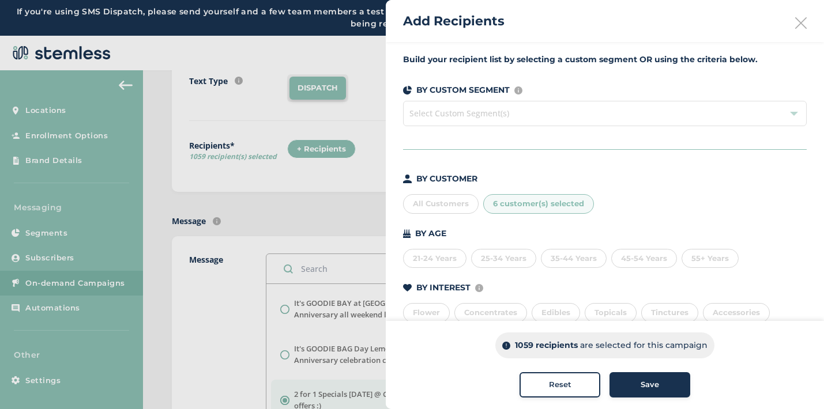
scroll to position [129, 0]
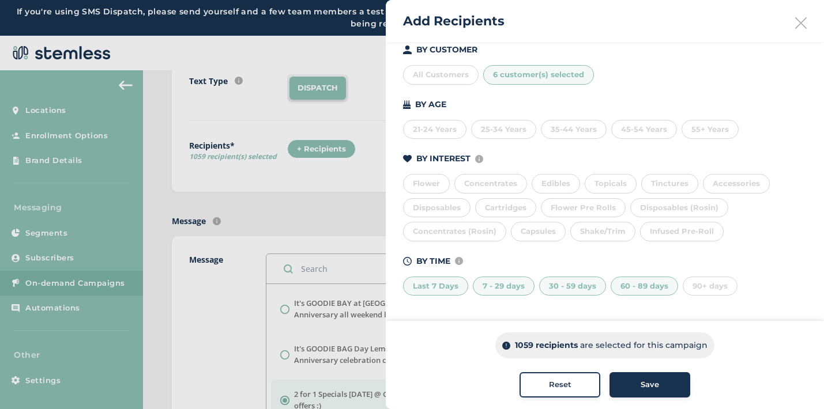
click at [644, 384] on span "Save" at bounding box center [649, 385] width 18 height 12
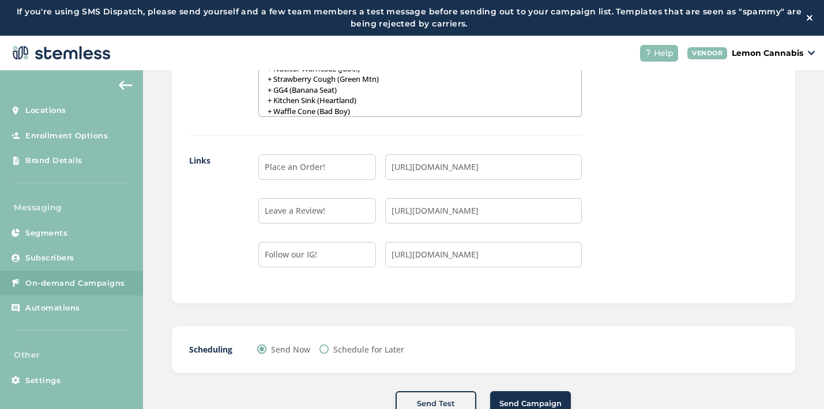
scroll to position [36, 0]
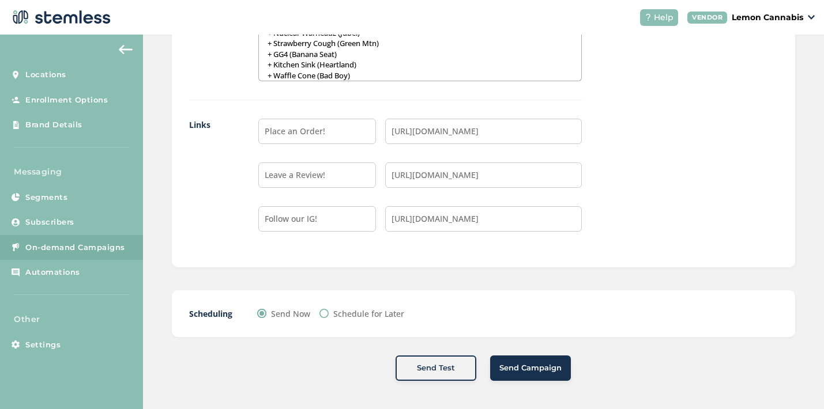
click at [323, 316] on input "Schedule for Later" at bounding box center [323, 313] width 9 height 9
radio input "true"
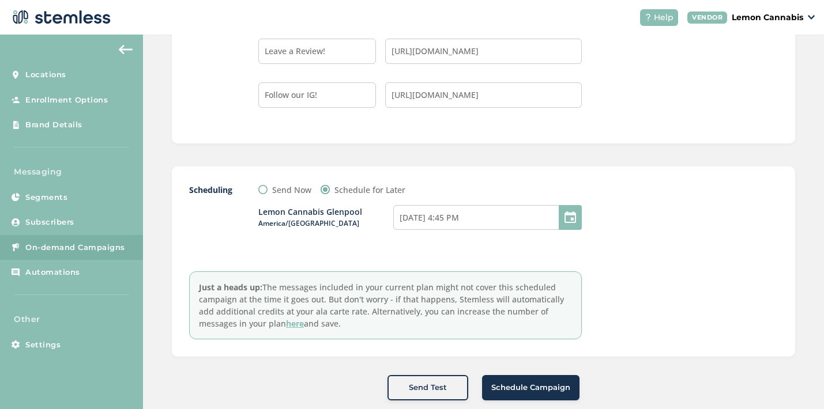
scroll to position [1247, 0]
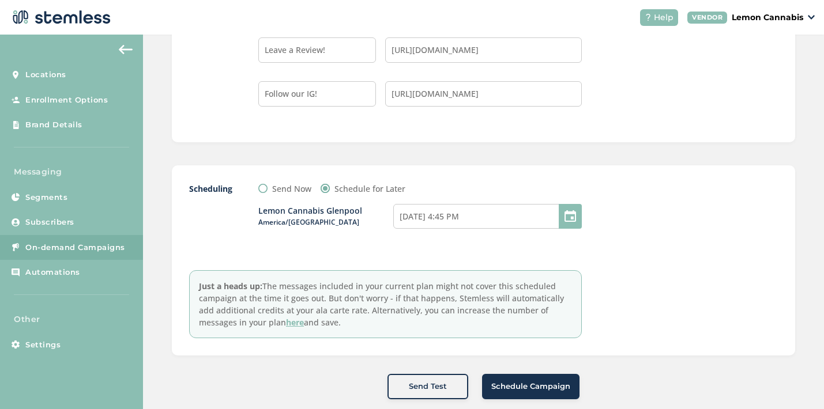
click at [561, 219] on div at bounding box center [570, 216] width 23 height 25
click at [514, 228] on input "[DATE] 4:45 PM" at bounding box center [487, 216] width 188 height 25
select select "16"
select select "45"
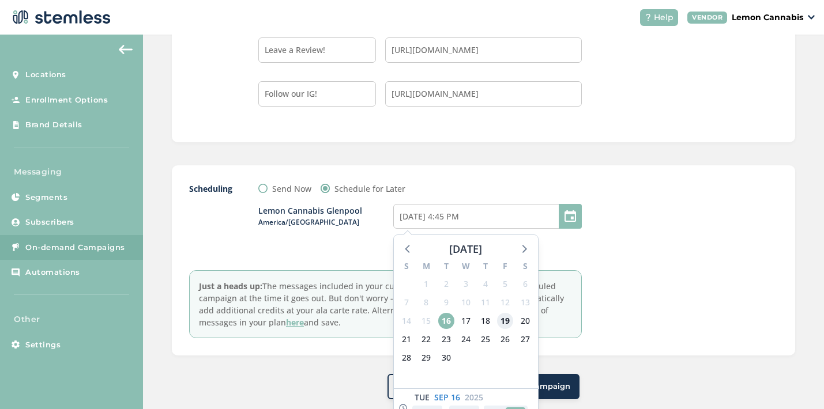
click at [504, 324] on span "19" at bounding box center [505, 321] width 16 height 16
type input "[DATE] 4:45 PM"
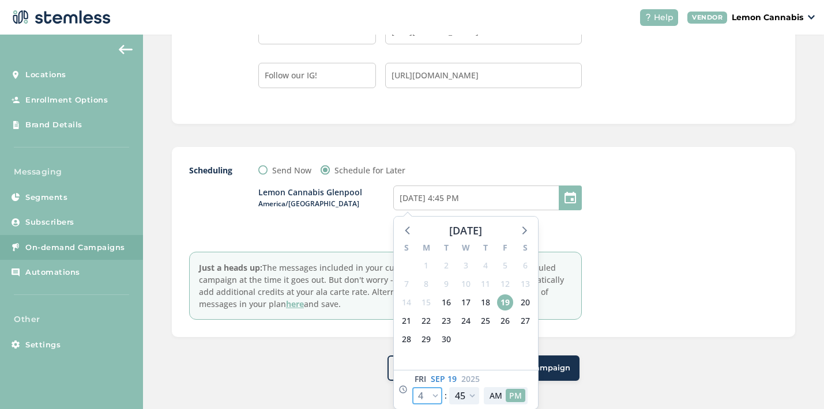
click at [434, 394] on select "12 1 2 3 4 5 6 7 8 9 10 11" at bounding box center [427, 395] width 30 height 17
select select "21"
type input "[DATE] 9:45 PM"
select select "21"
click at [460, 398] on select "00 05 10 15 20 25 30 35 40 45 50 55" at bounding box center [464, 395] width 30 height 17
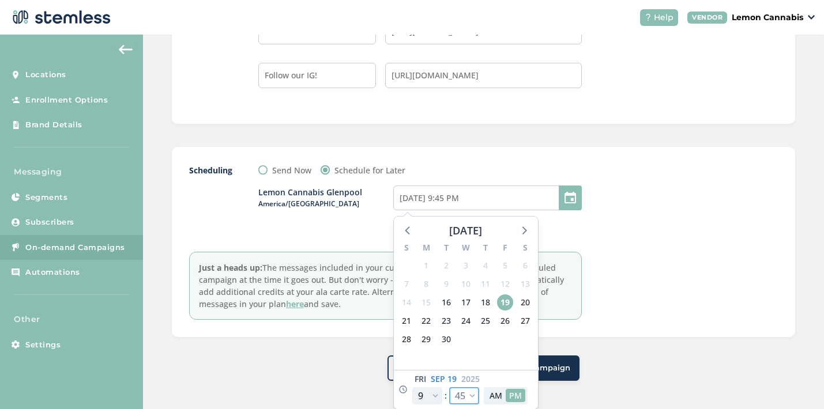
select select "30"
type input "[DATE] 9:30 PM"
select select "30"
click at [492, 395] on button "AM" at bounding box center [496, 395] width 20 height 13
type input "[DATE] 9:30 AM"
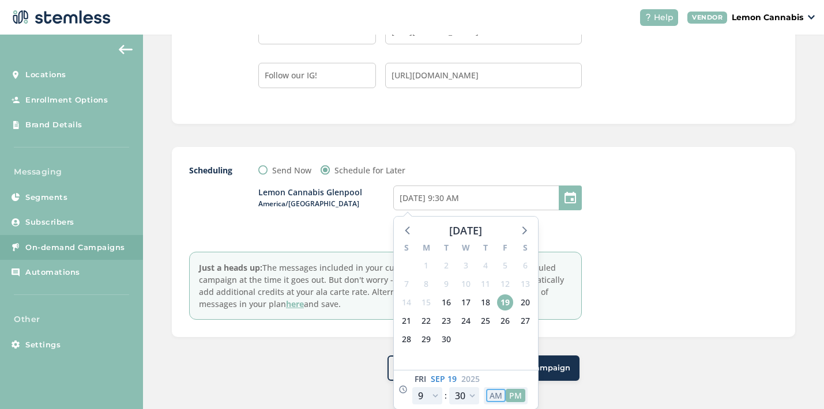
select select "9"
click at [620, 232] on div at bounding box center [691, 242] width 173 height 156
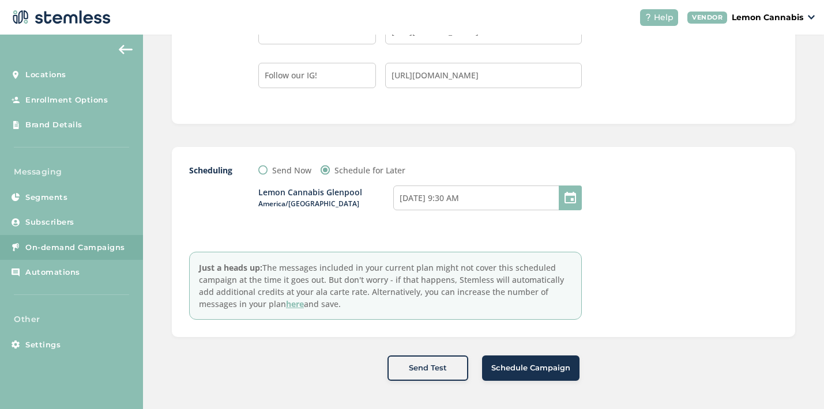
click at [524, 367] on span "Schedule Campaign" at bounding box center [530, 369] width 79 height 12
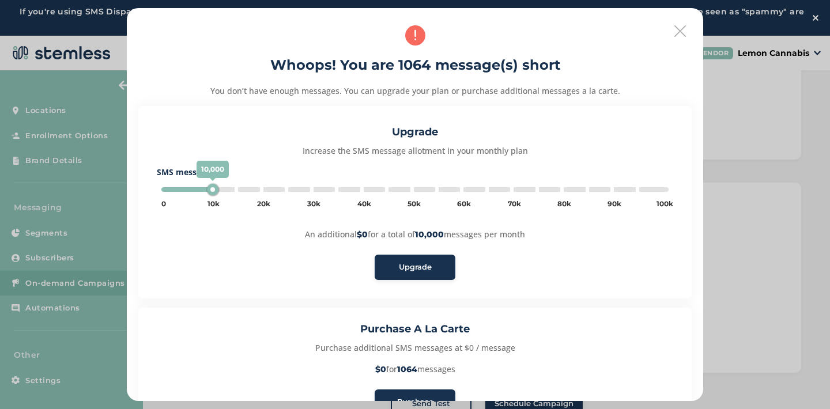
scroll to position [79, 0]
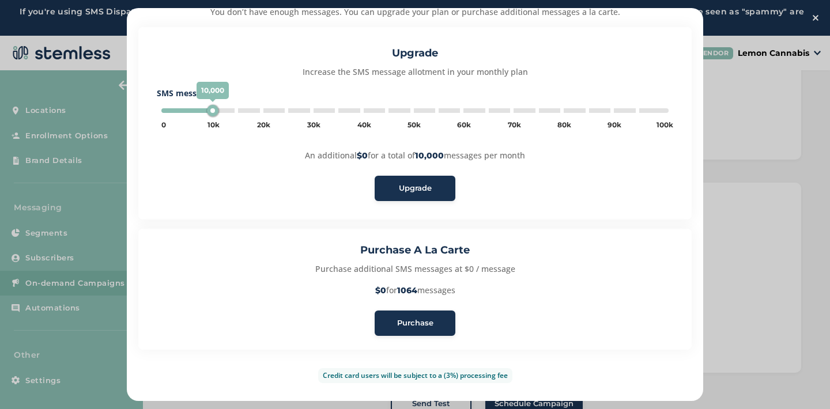
type input "5000"
click at [412, 320] on span "Purchase" at bounding box center [415, 324] width 36 height 12
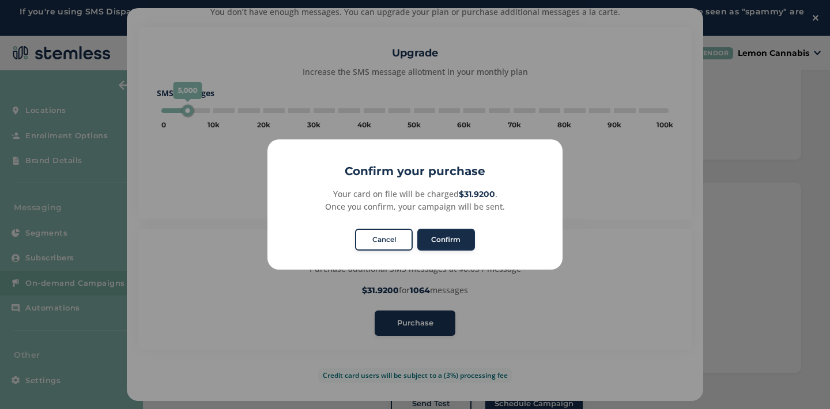
click at [442, 235] on button "Confirm" at bounding box center [446, 240] width 58 height 22
